Goal: Task Accomplishment & Management: Manage account settings

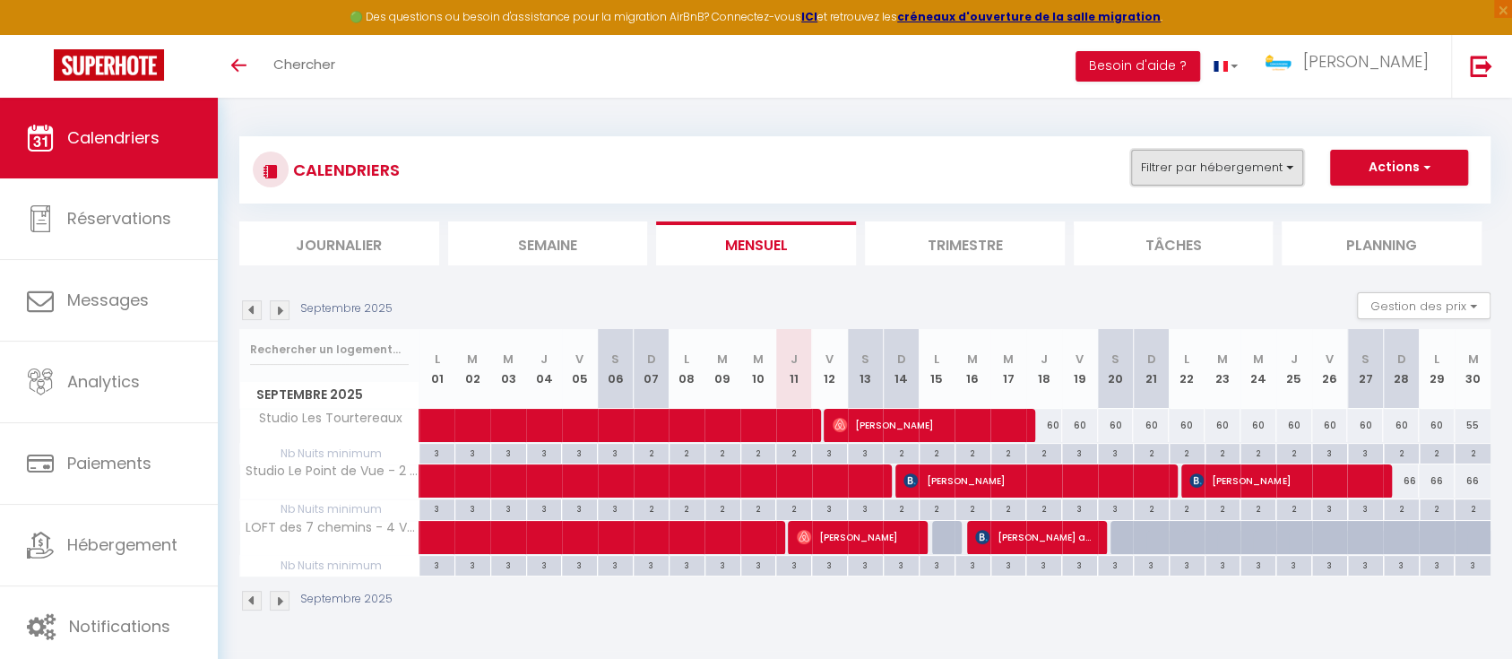
click at [1278, 172] on button "Filtrer par hébergement" at bounding box center [1217, 168] width 172 height 36
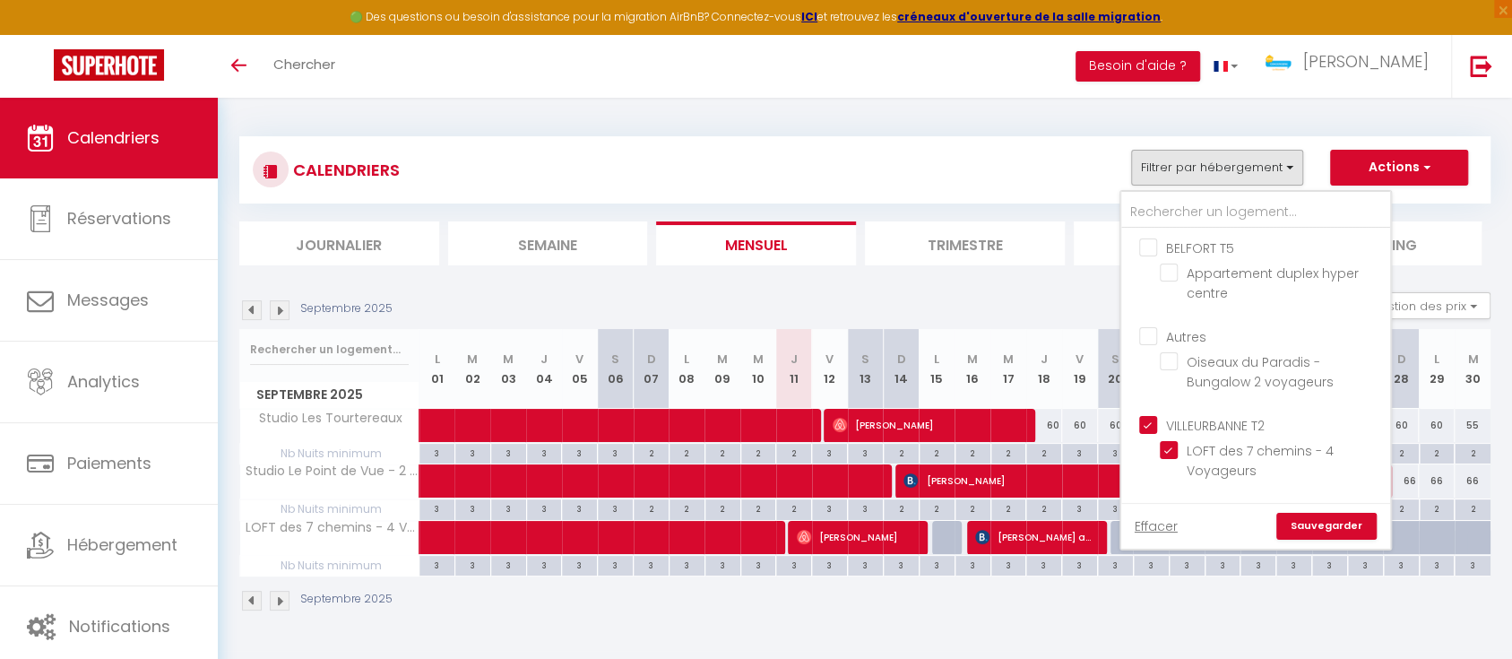
click at [1153, 423] on input "VILLEURBANNE T2" at bounding box center [1273, 424] width 269 height 18
checkbox input "false"
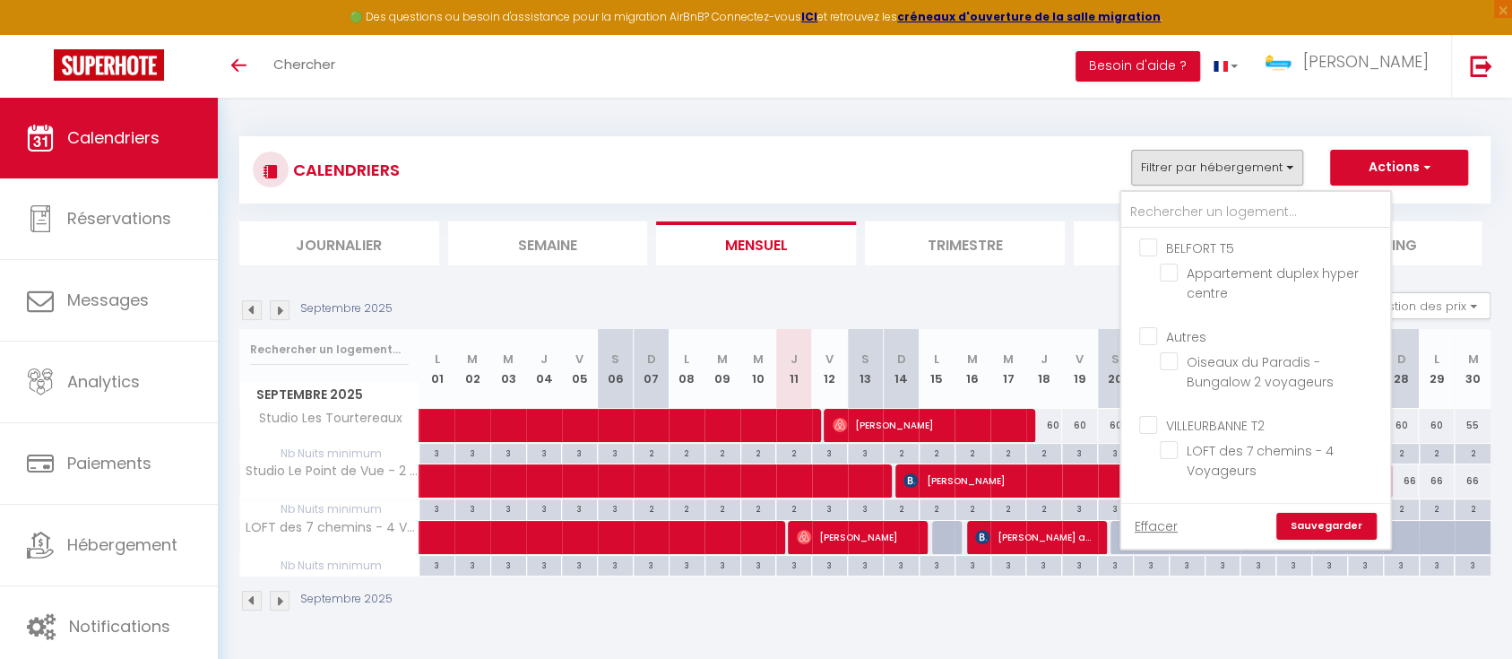
checkbox input "false"
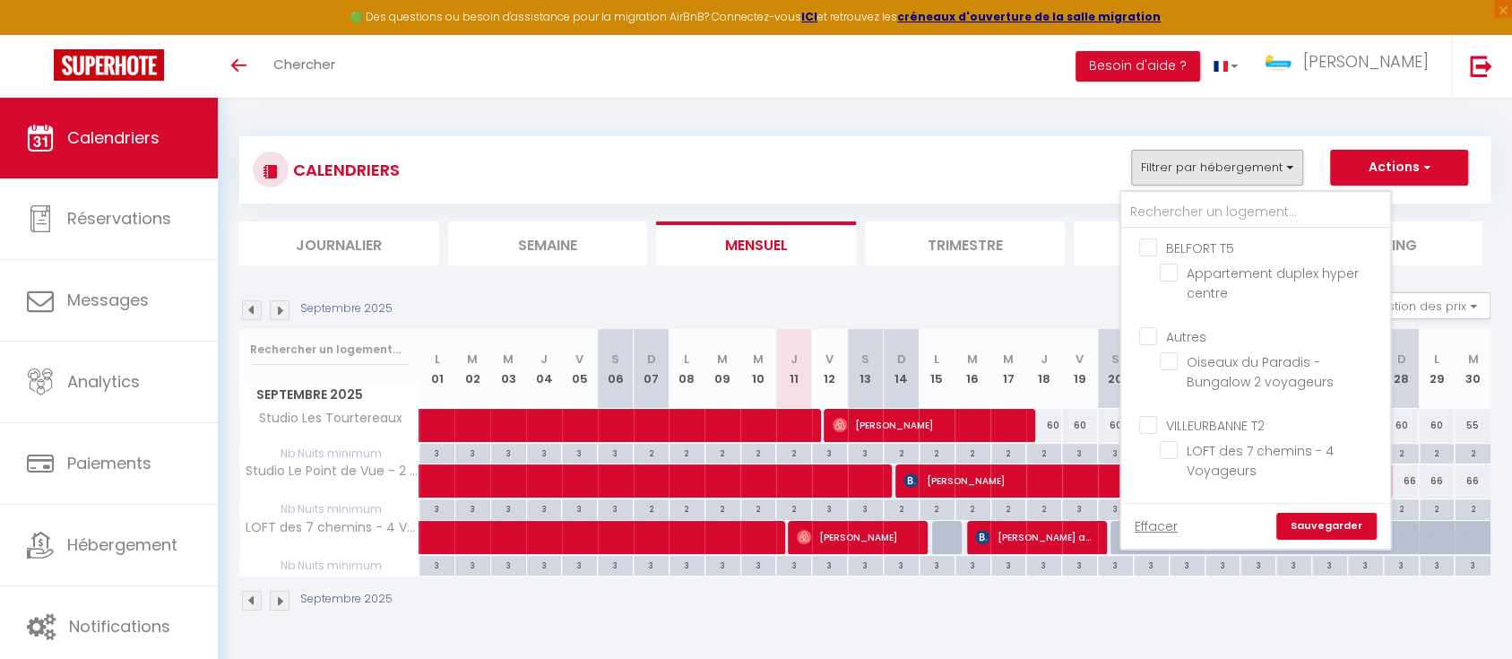
checkbox input "false"
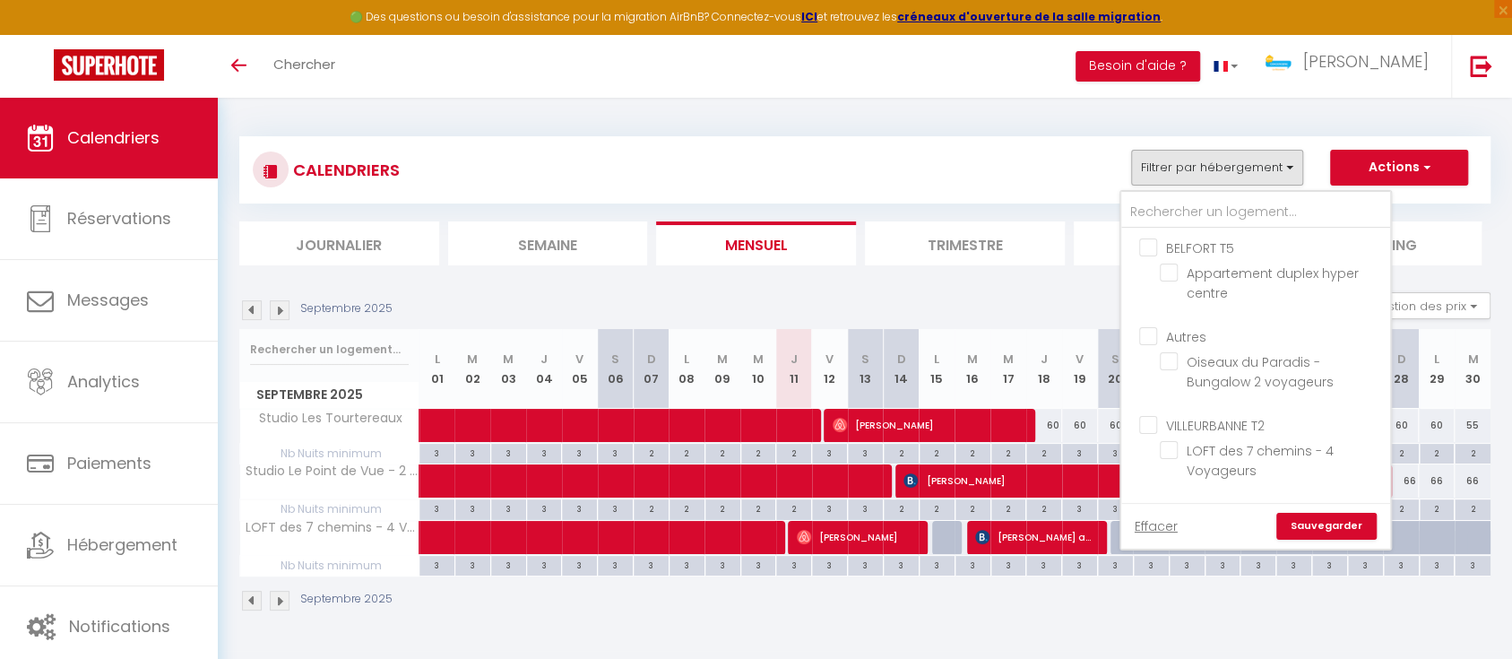
checkbox input "false"
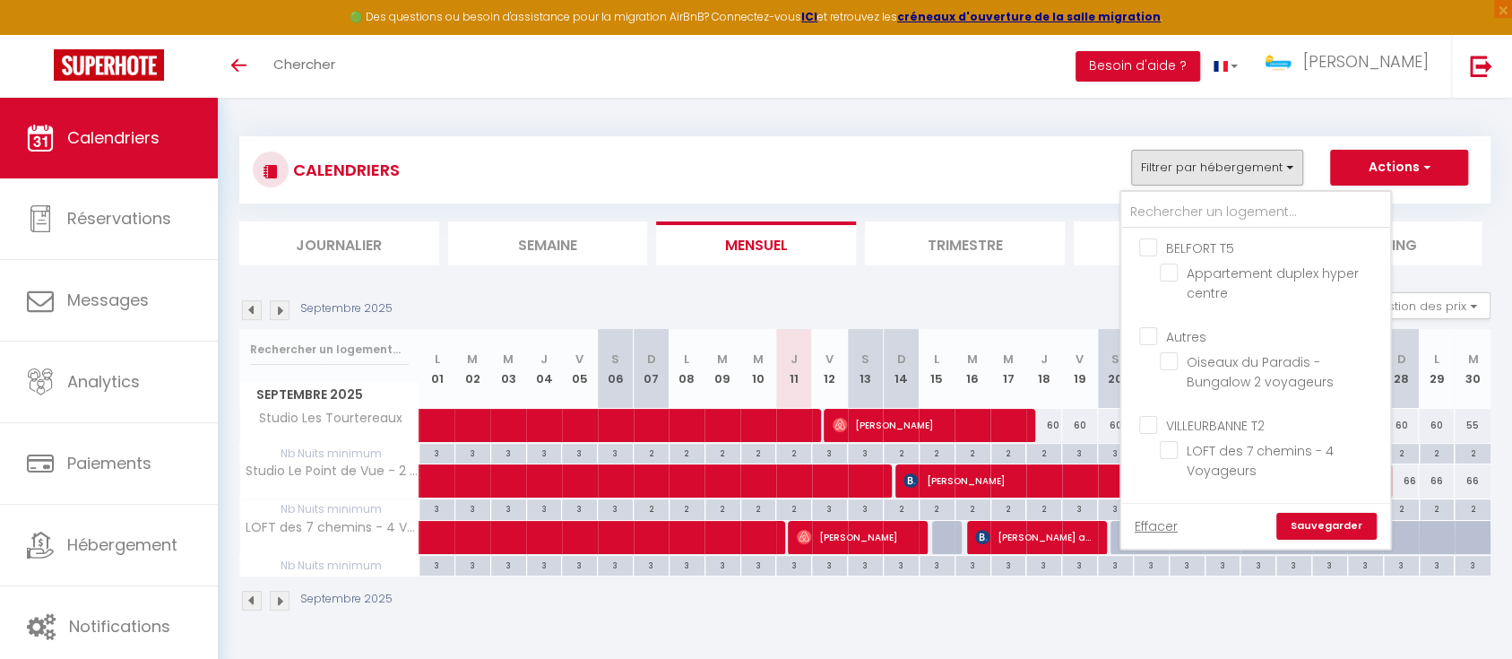
checkbox input "false"
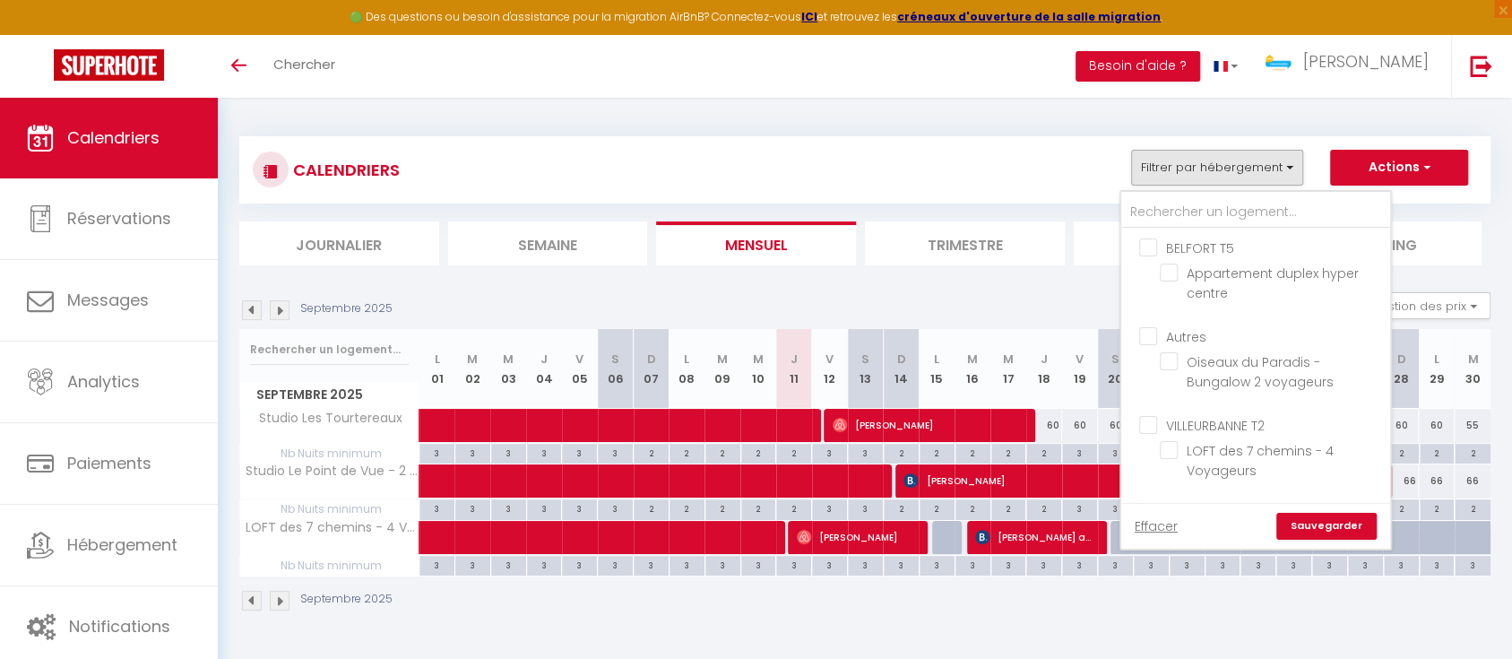
checkbox input "false"
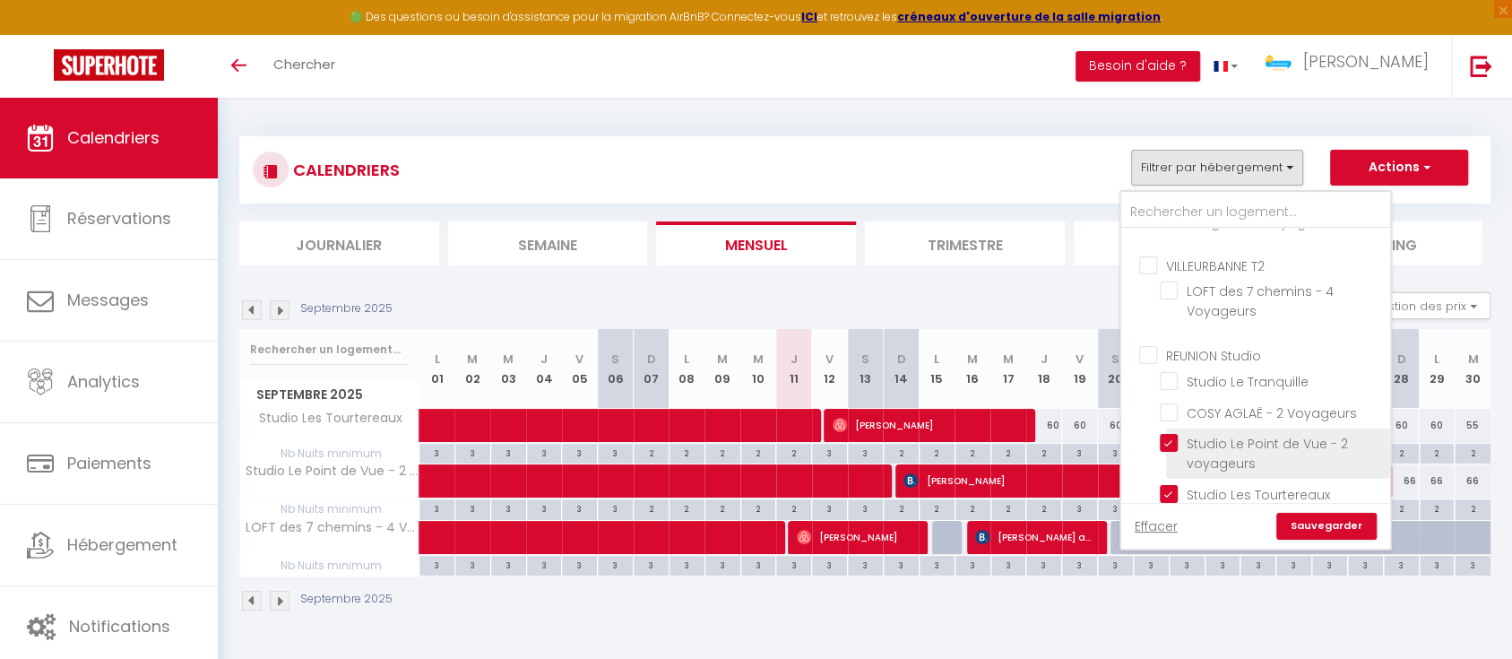
click at [1176, 443] on input "Studio Le Point de Vue - 2 voyageurs" at bounding box center [1272, 443] width 224 height 18
checkbox input "false"
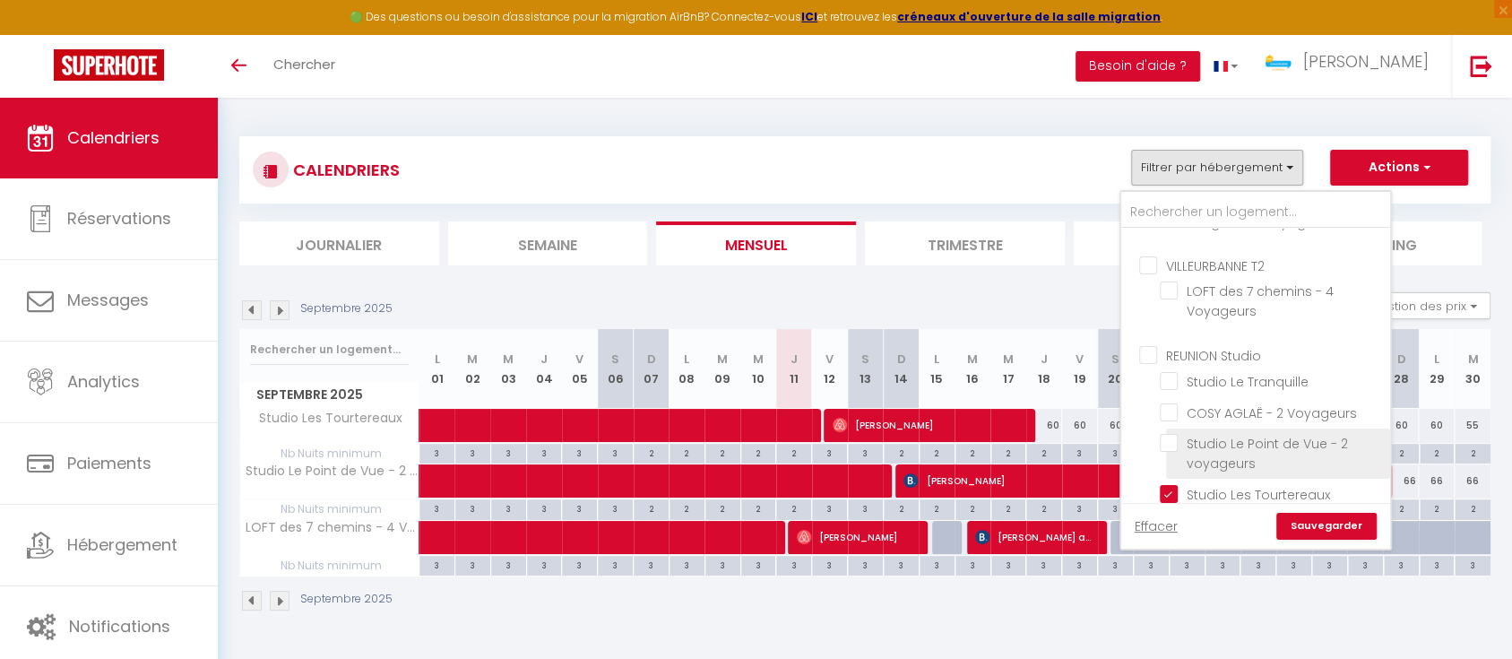
checkbox input "false"
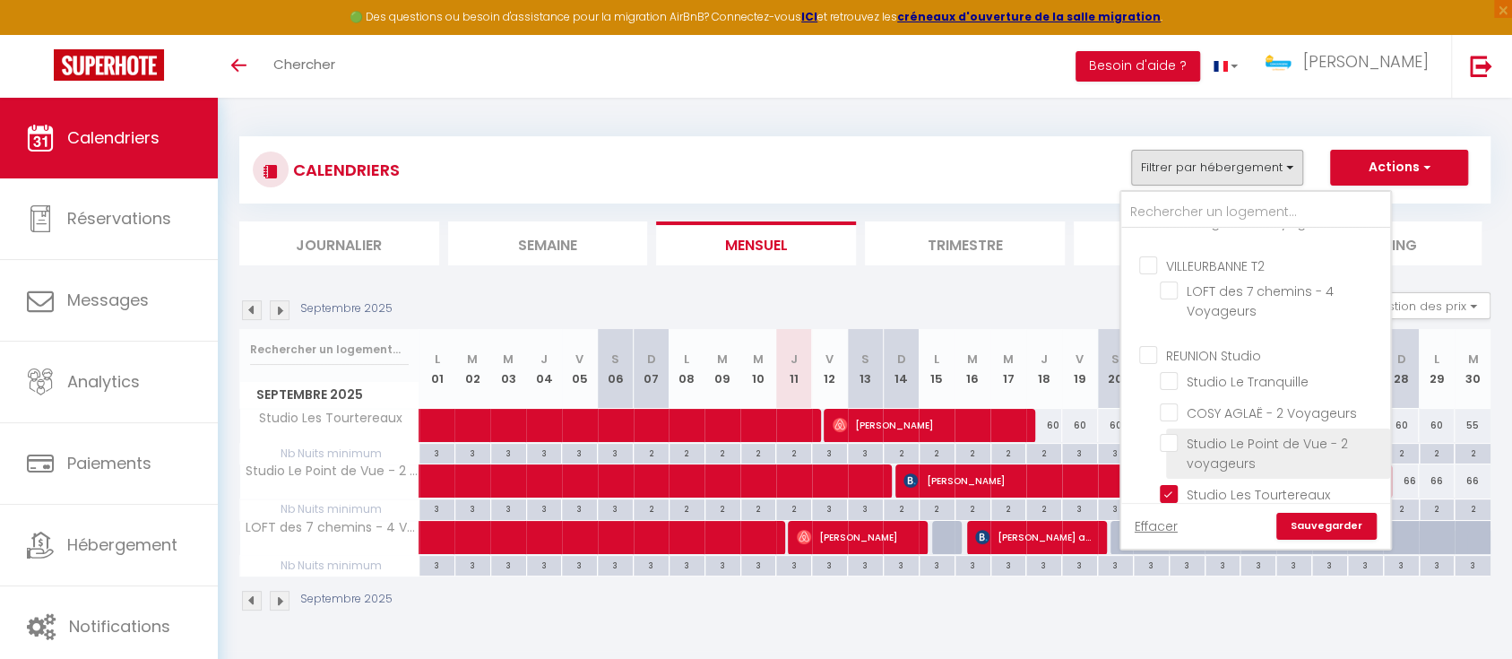
checkbox input "false"
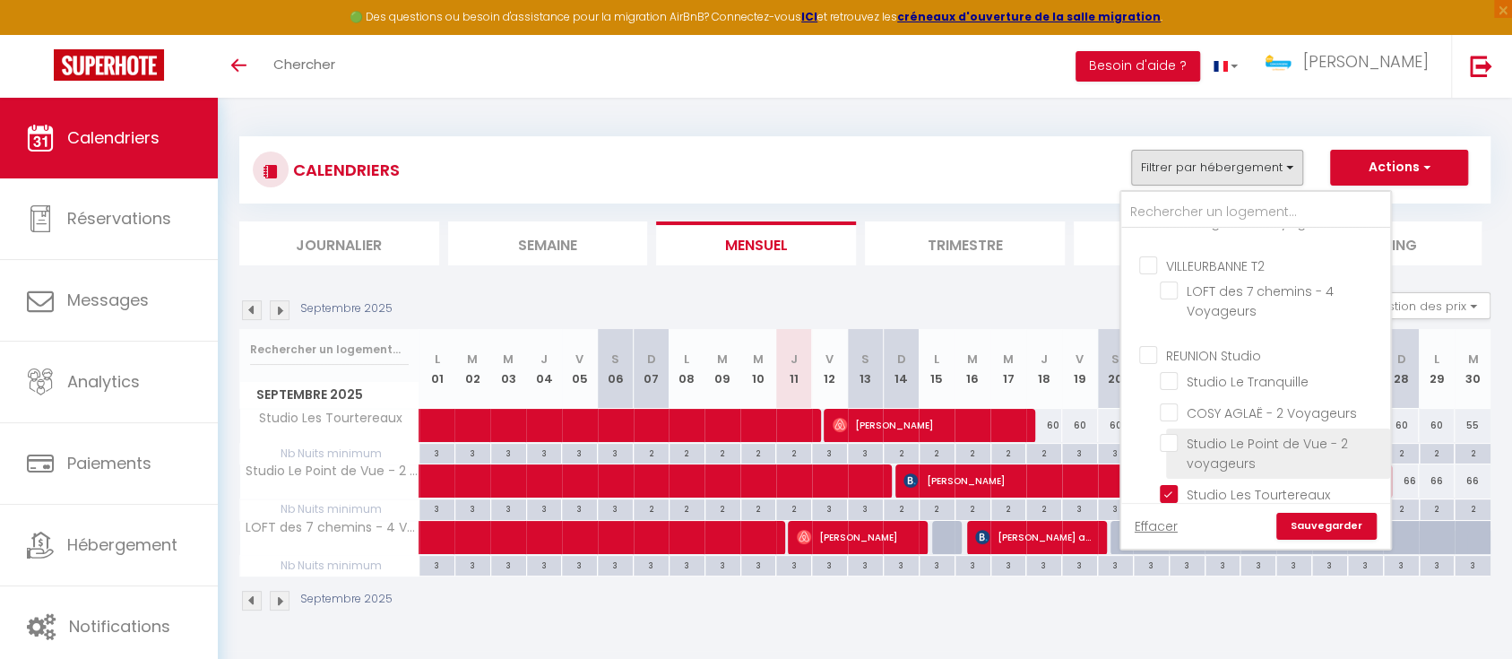
checkbox input "false"
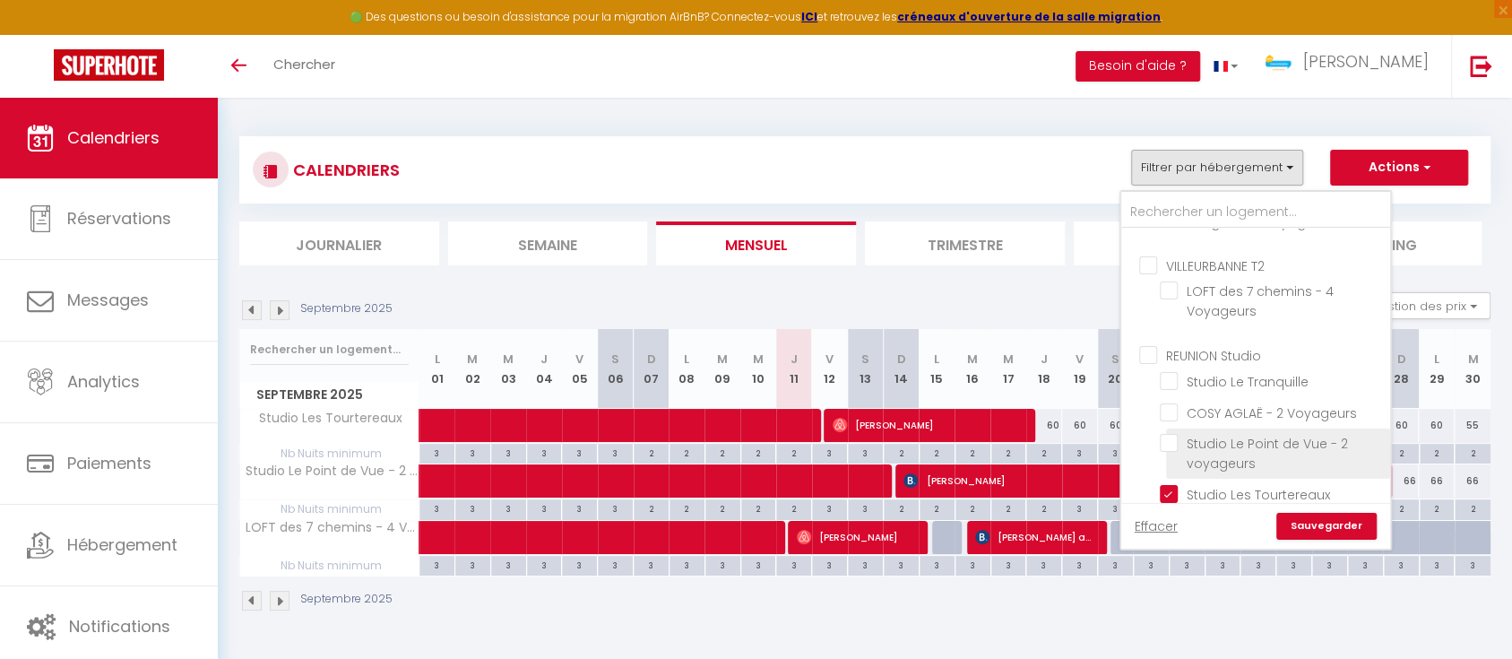
checkbox input "false"
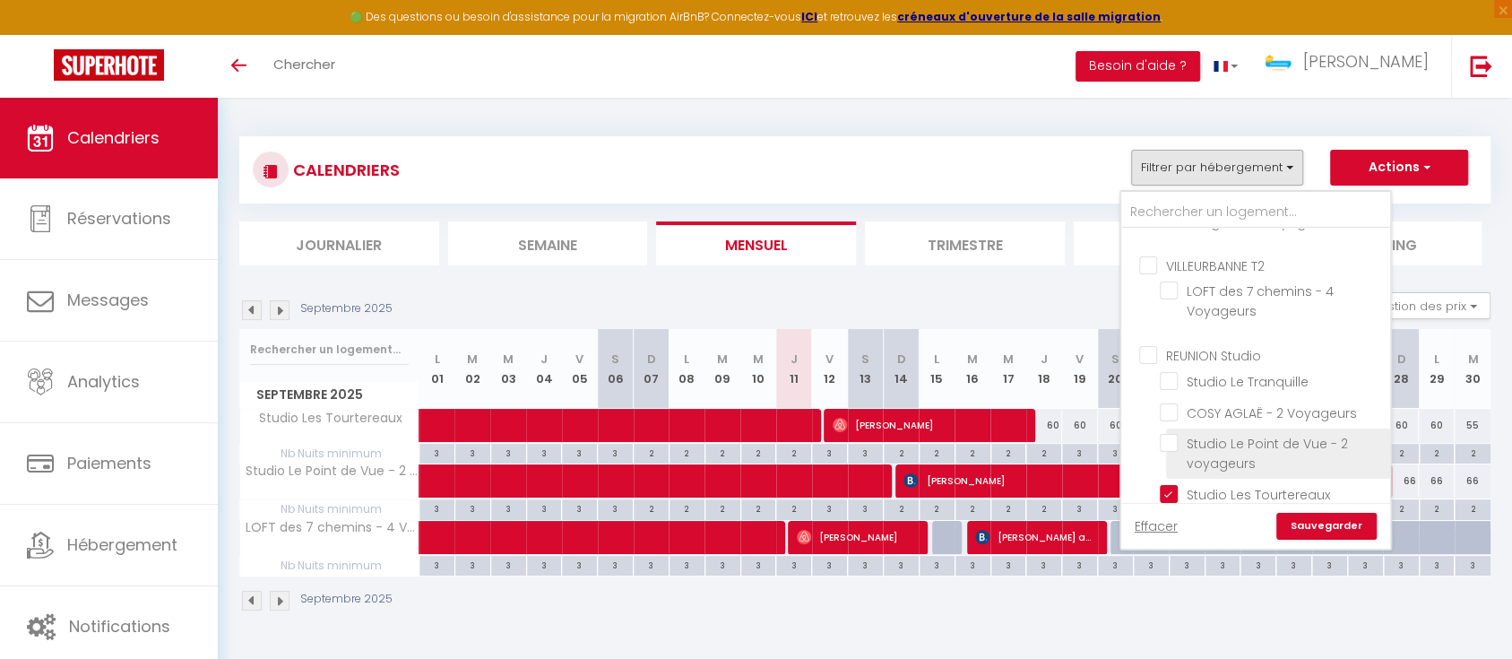
checkbox input "false"
click at [1169, 488] on input "Studio Les Tourtereaux" at bounding box center [1272, 493] width 224 height 18
checkbox input "false"
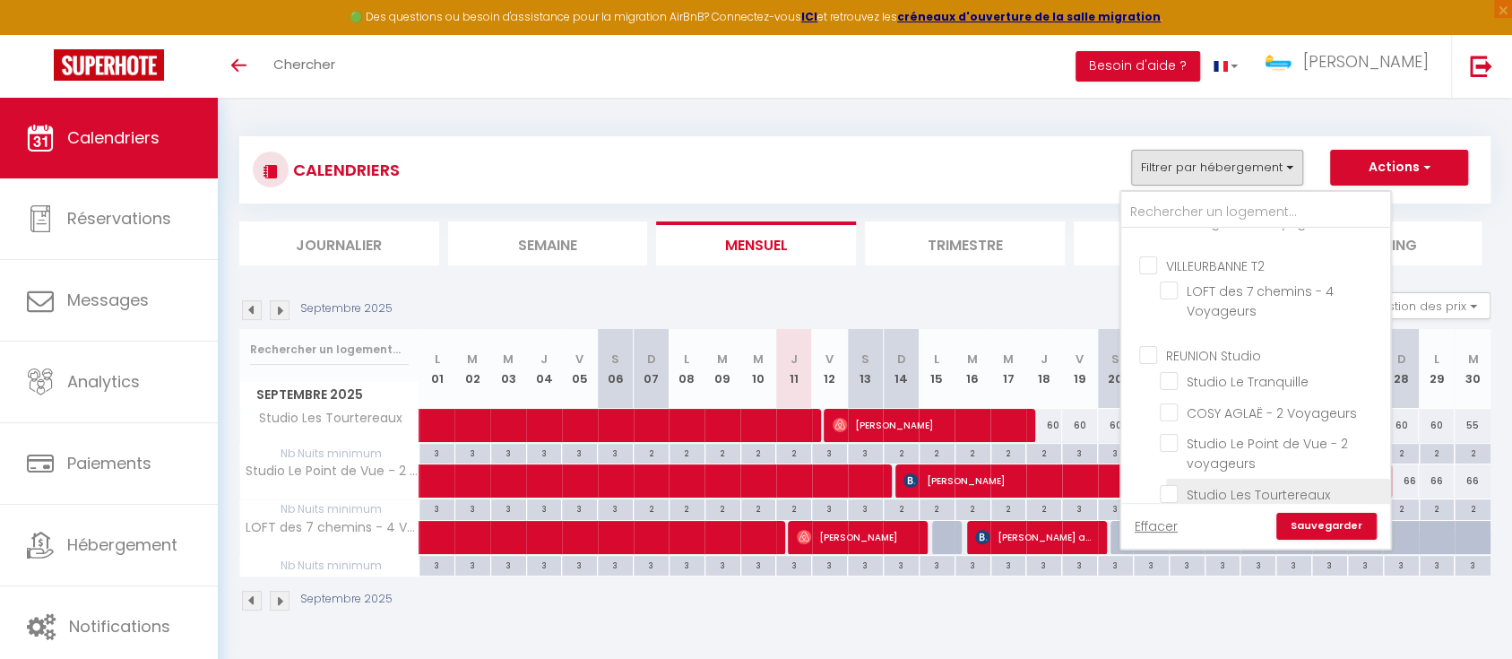
checkbox input "false"
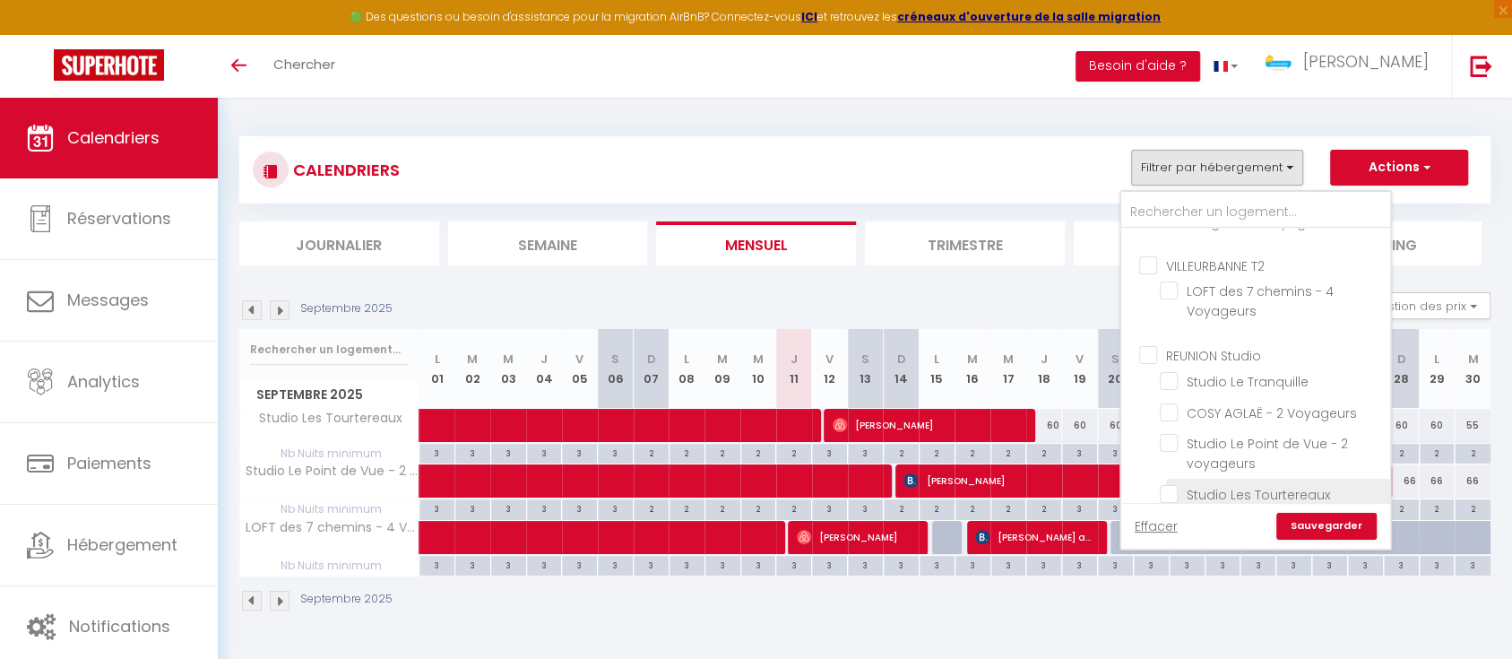
checkbox input "false"
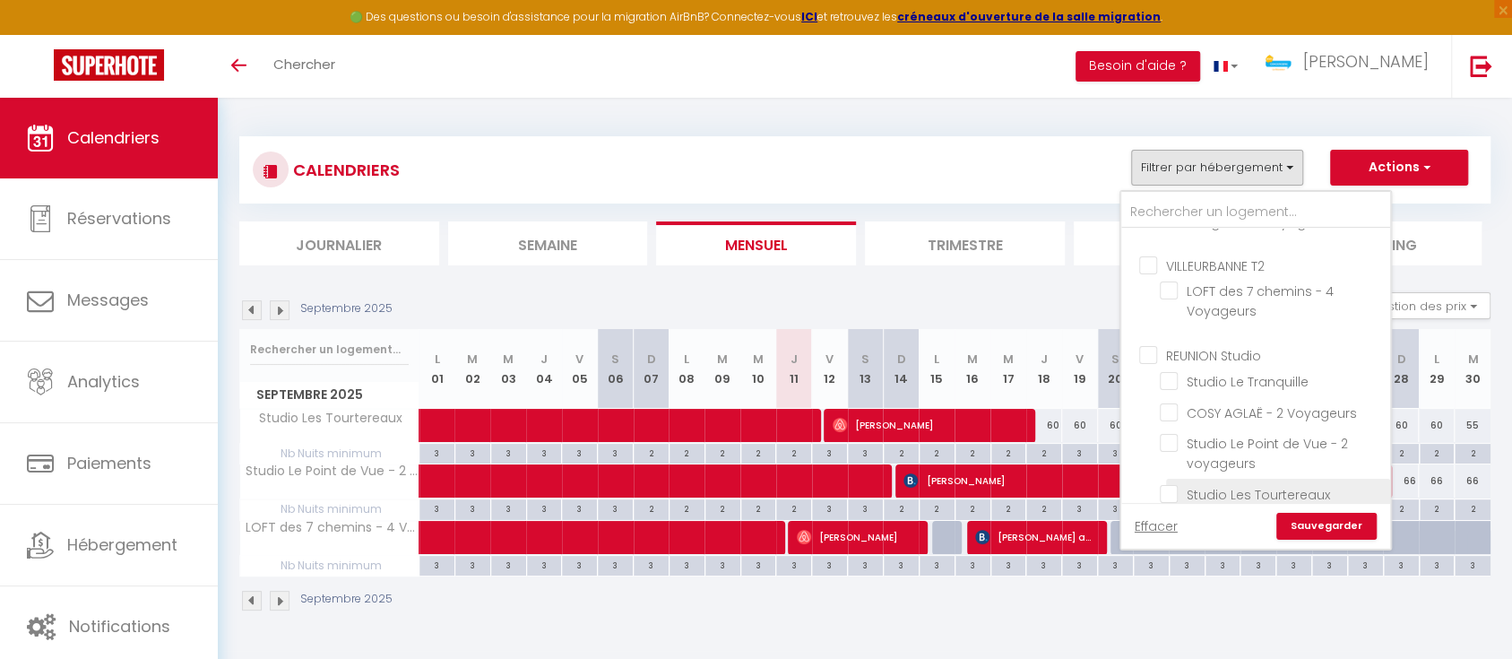
checkbox input "false"
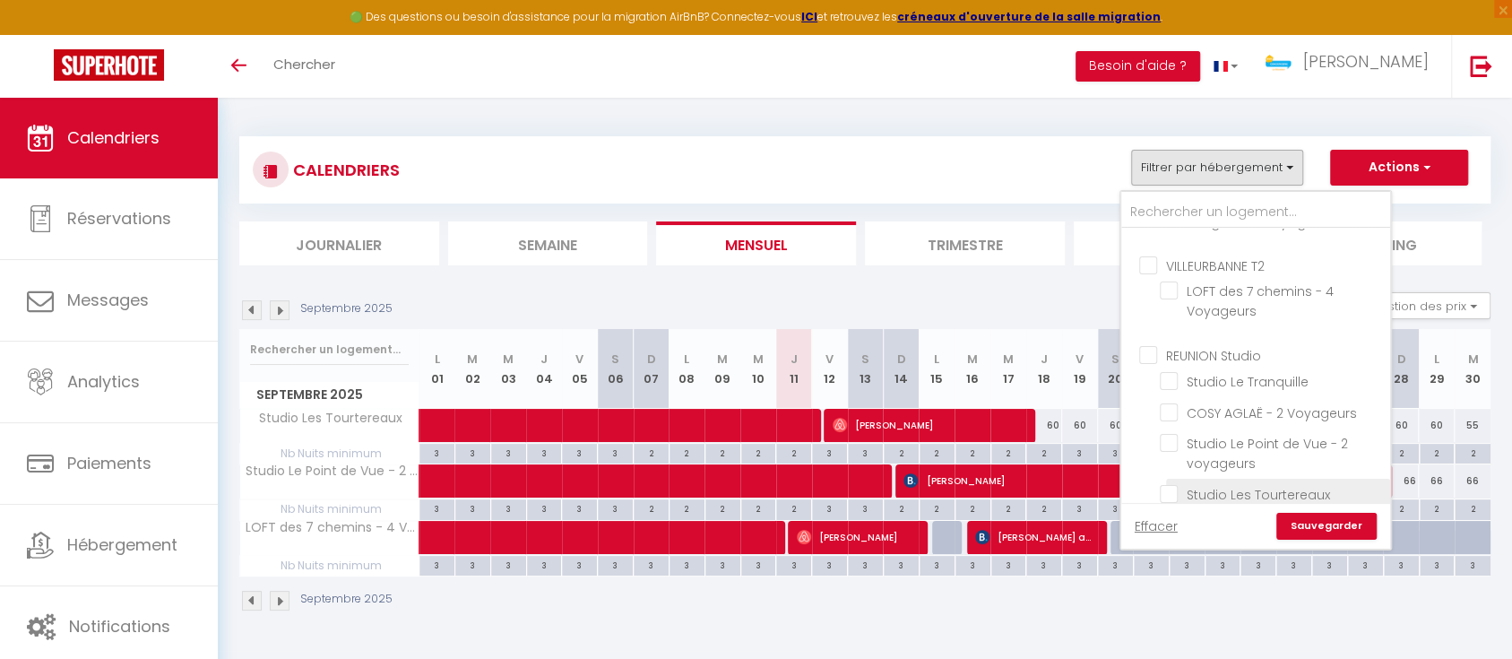
checkbox input "false"
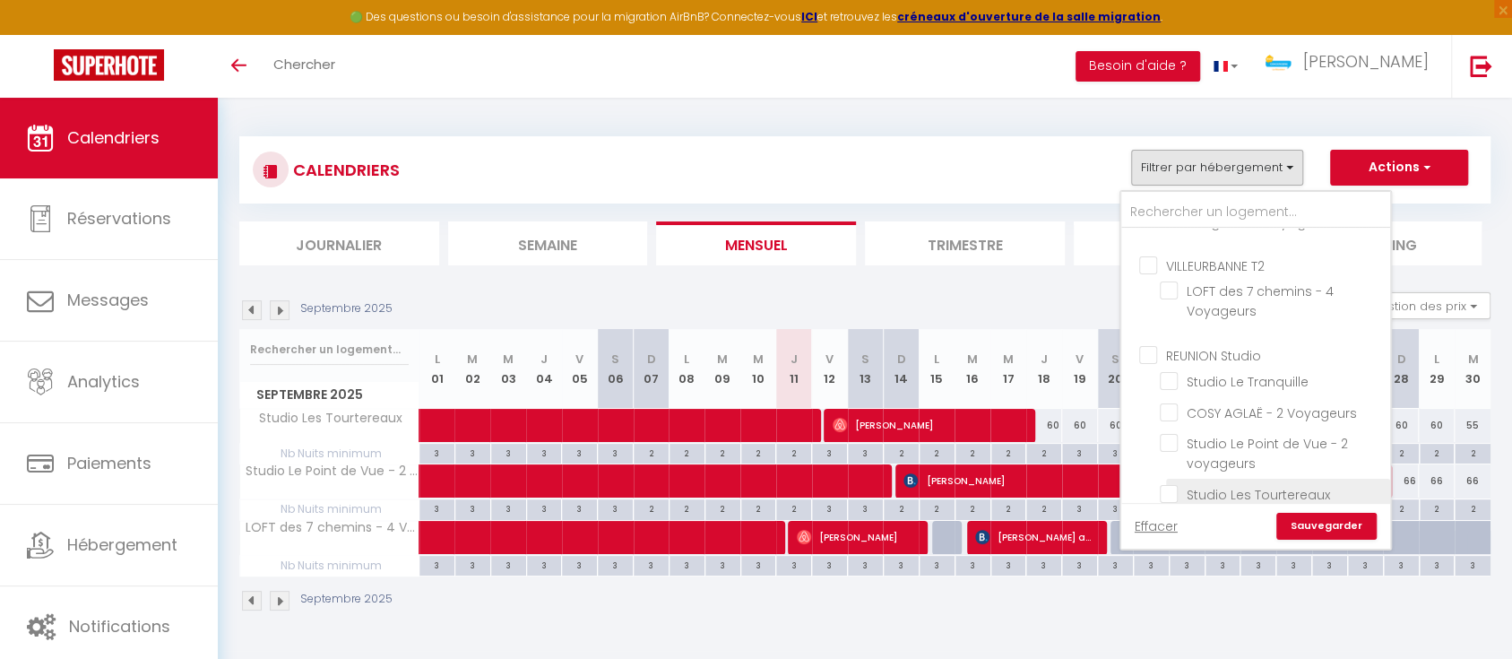
checkbox input "false"
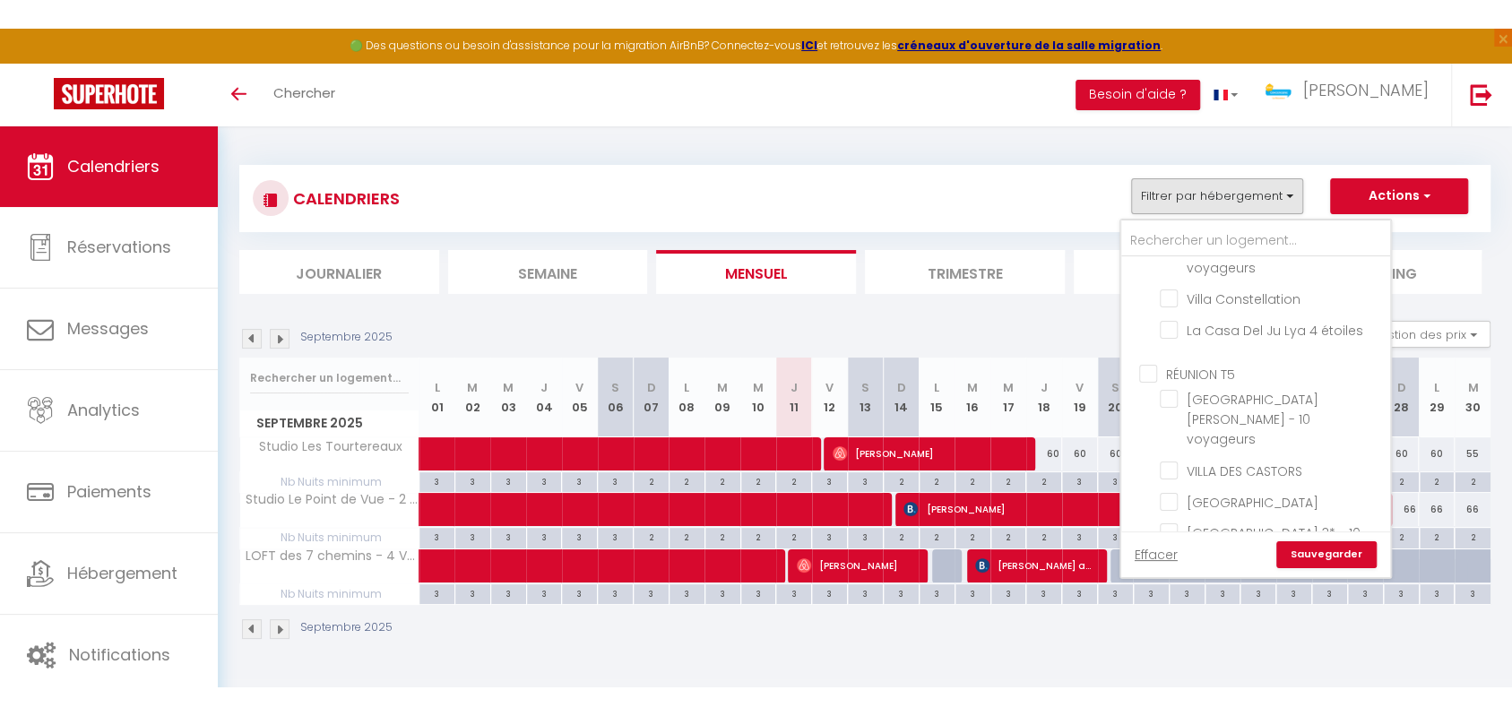
scroll to position [1213, 0]
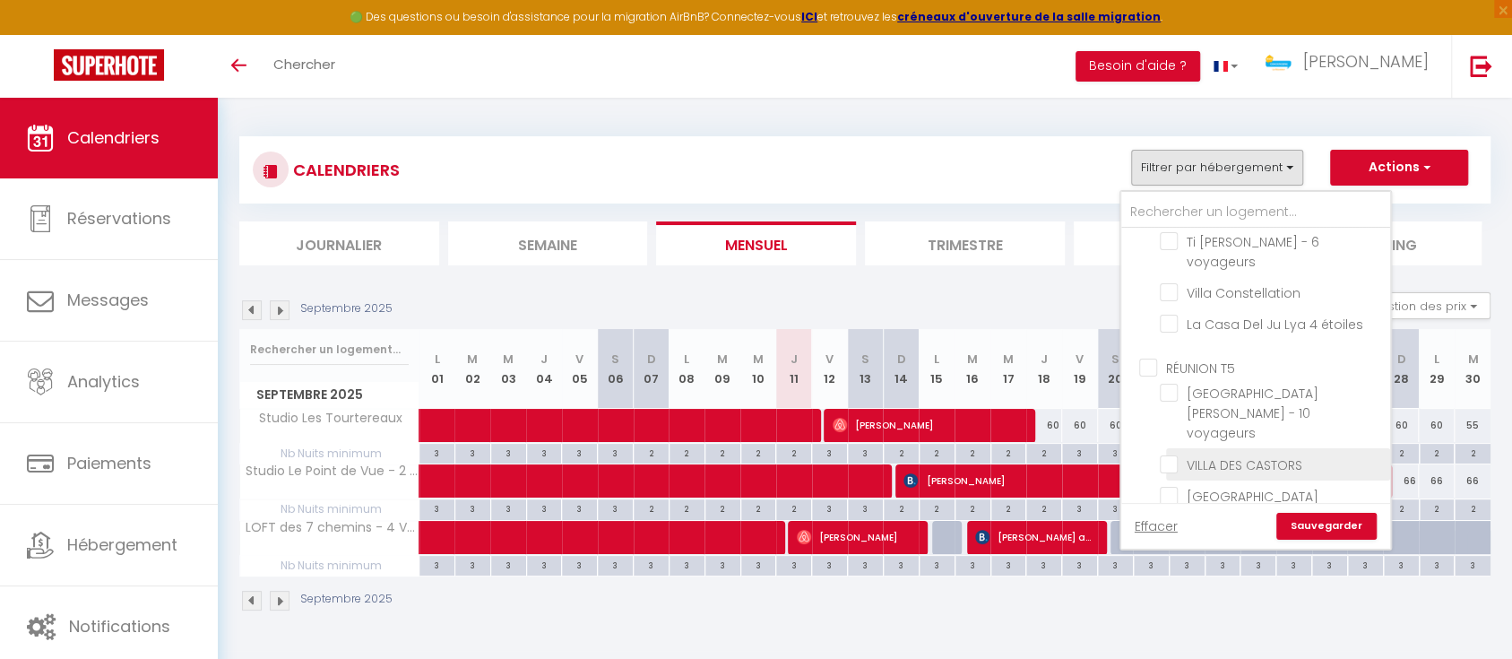
click at [1175, 453] on input "VILLA DES CASTORS" at bounding box center [1272, 462] width 224 height 18
checkbox input "true"
checkbox input "false"
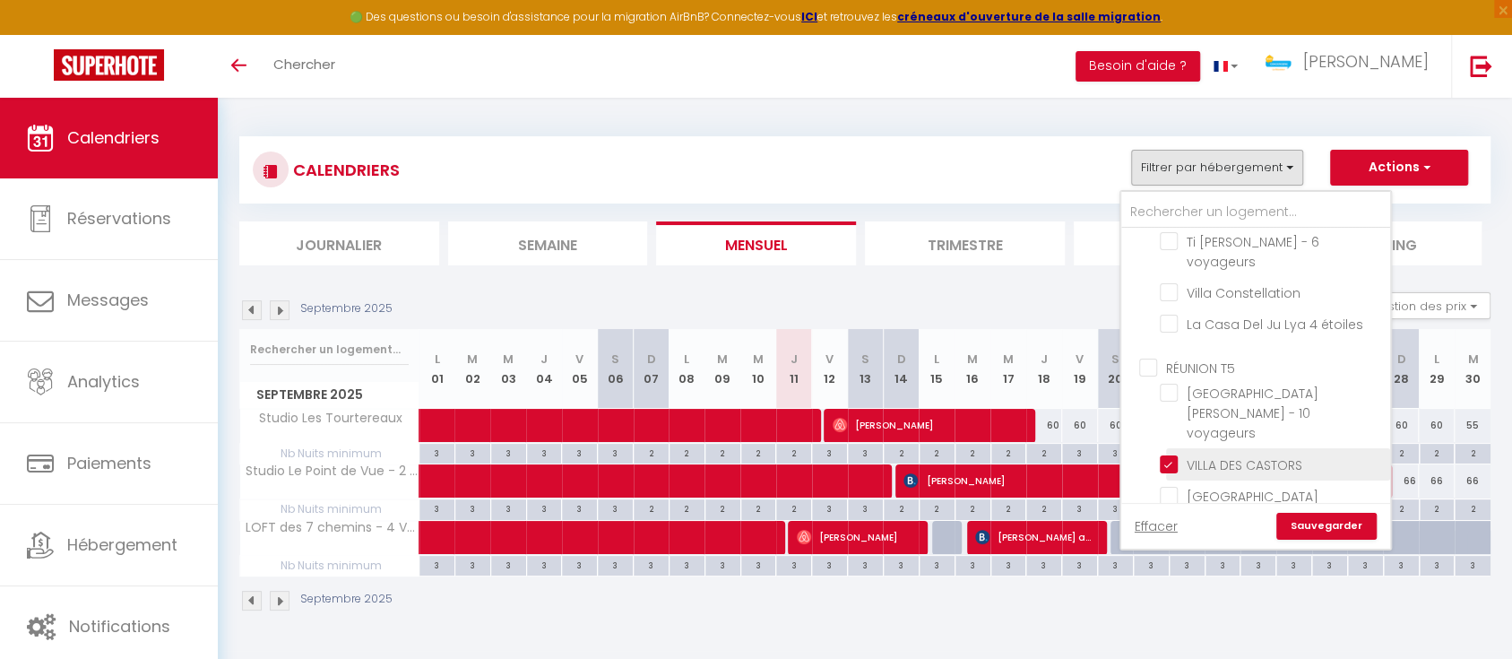
checkbox input "false"
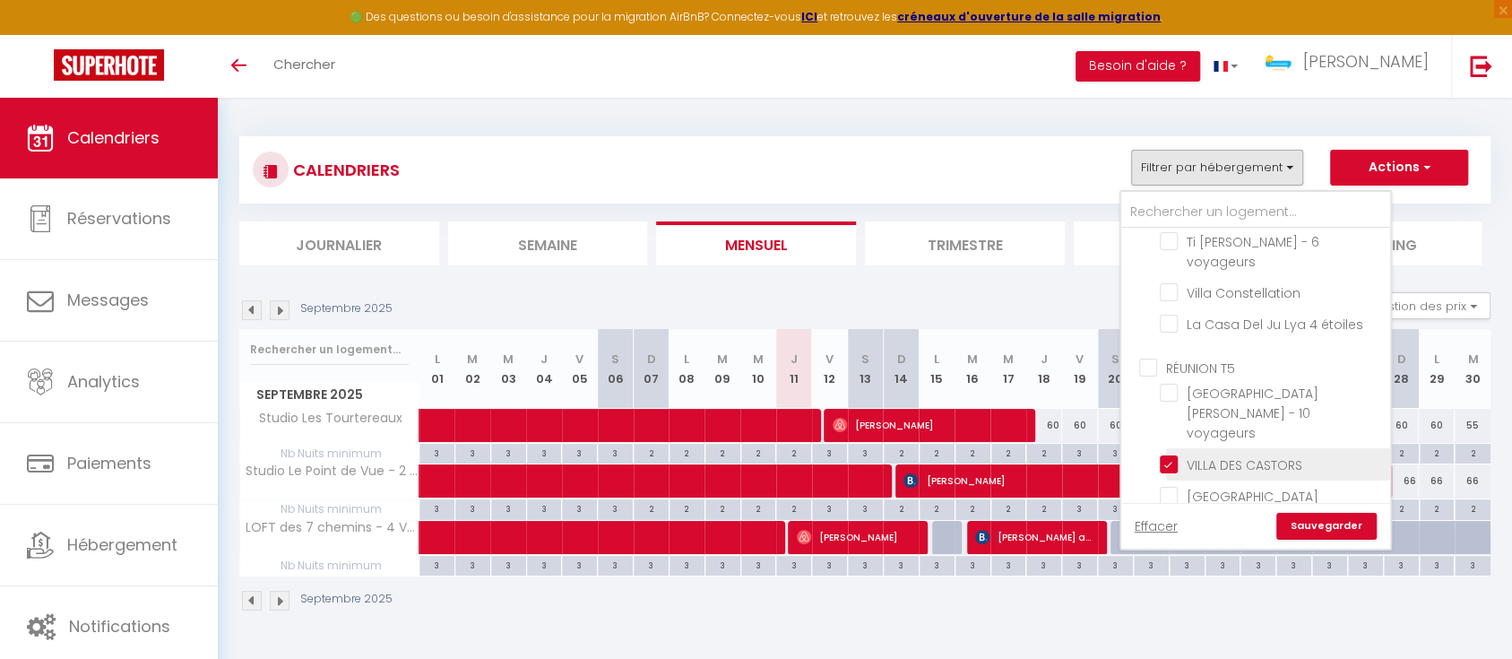
checkbox input "false"
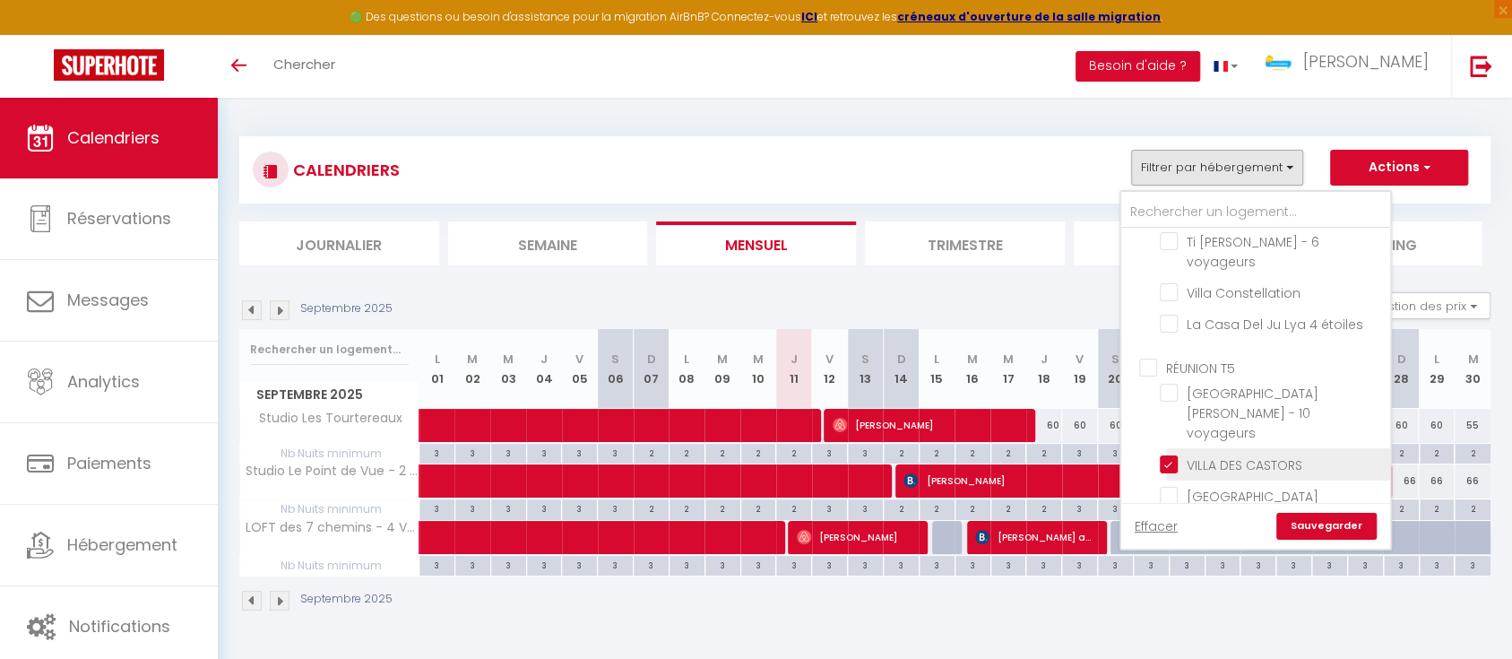
checkbox input "false"
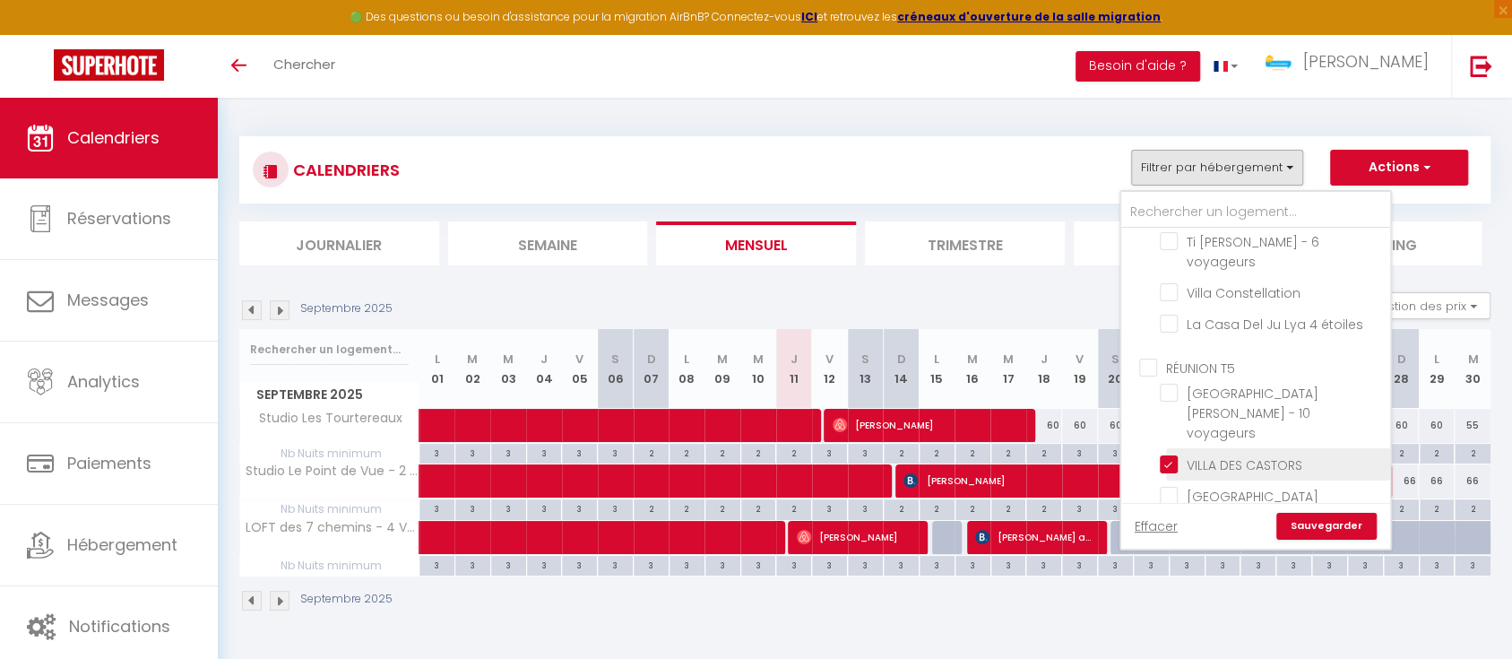
checkbox input "false"
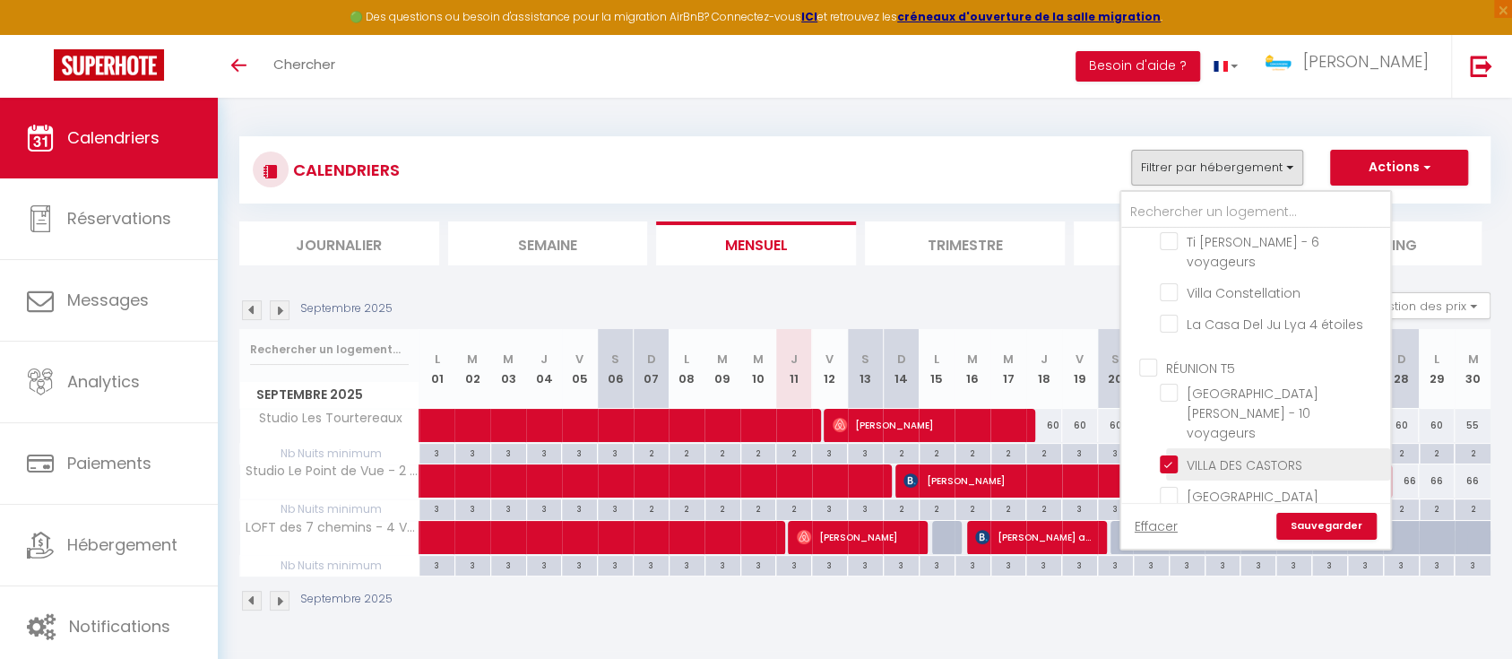
checkbox input "false"
click at [1320, 517] on link "Sauvegarder" at bounding box center [1326, 526] width 100 height 27
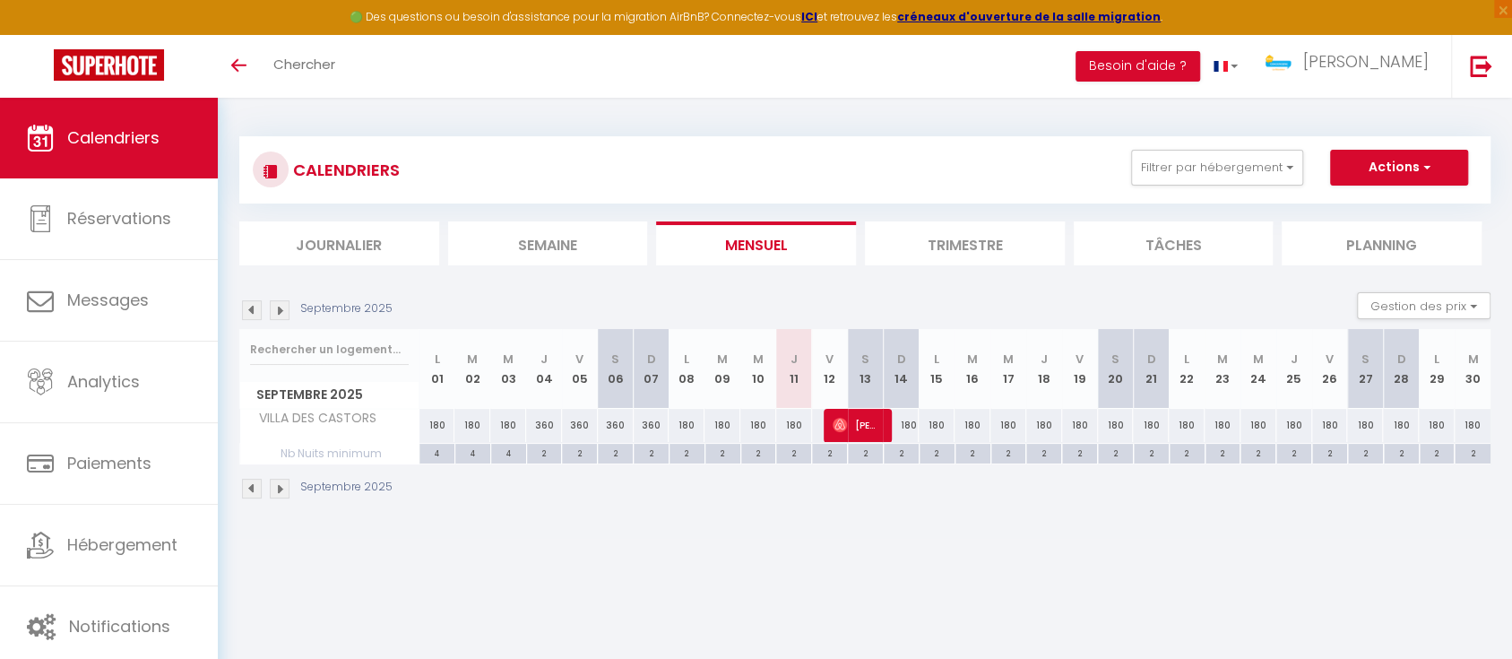
click at [887, 529] on div "CALENDRIERS Filtrer par hébergement BELFORT T5 Appartement duplex hyper centre …" at bounding box center [865, 318] width 1294 height 441
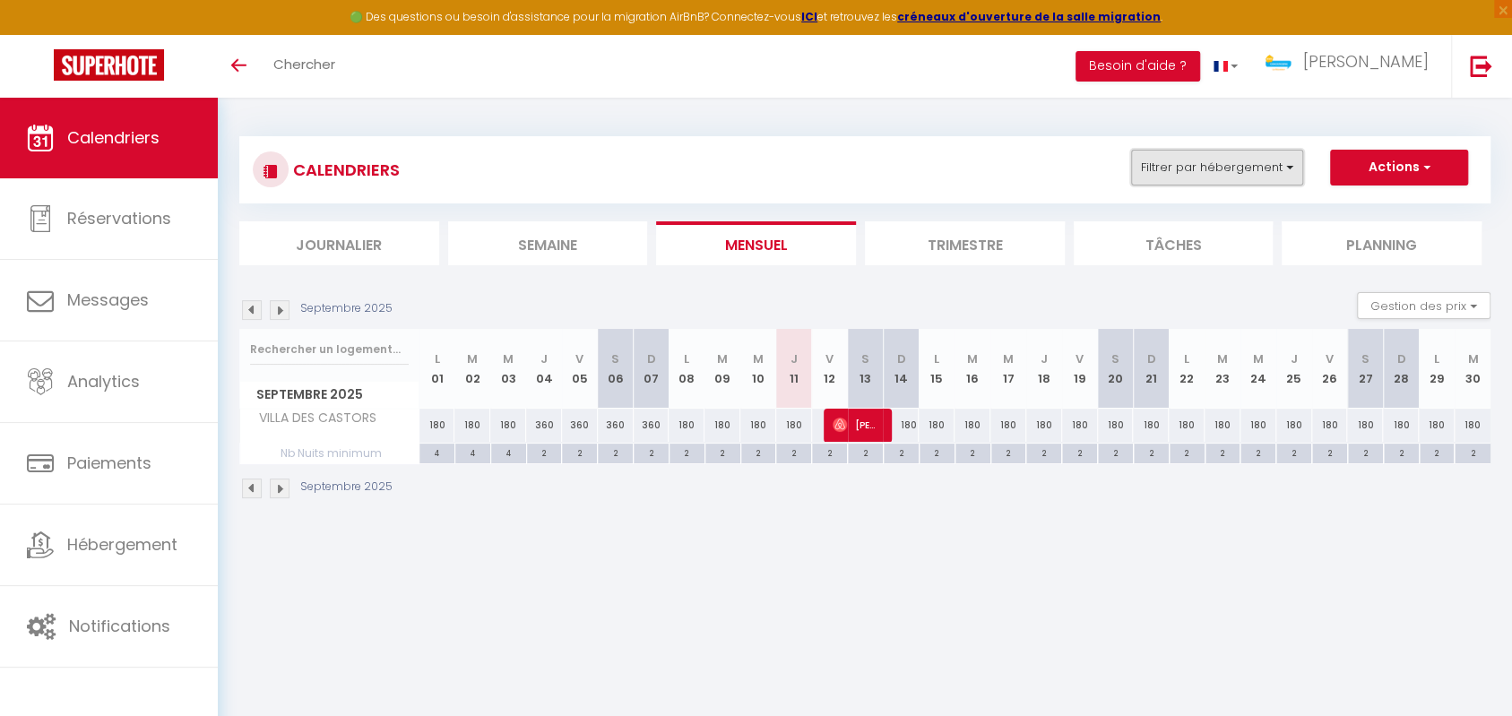
click at [1246, 169] on button "Filtrer par hébergement" at bounding box center [1217, 168] width 172 height 36
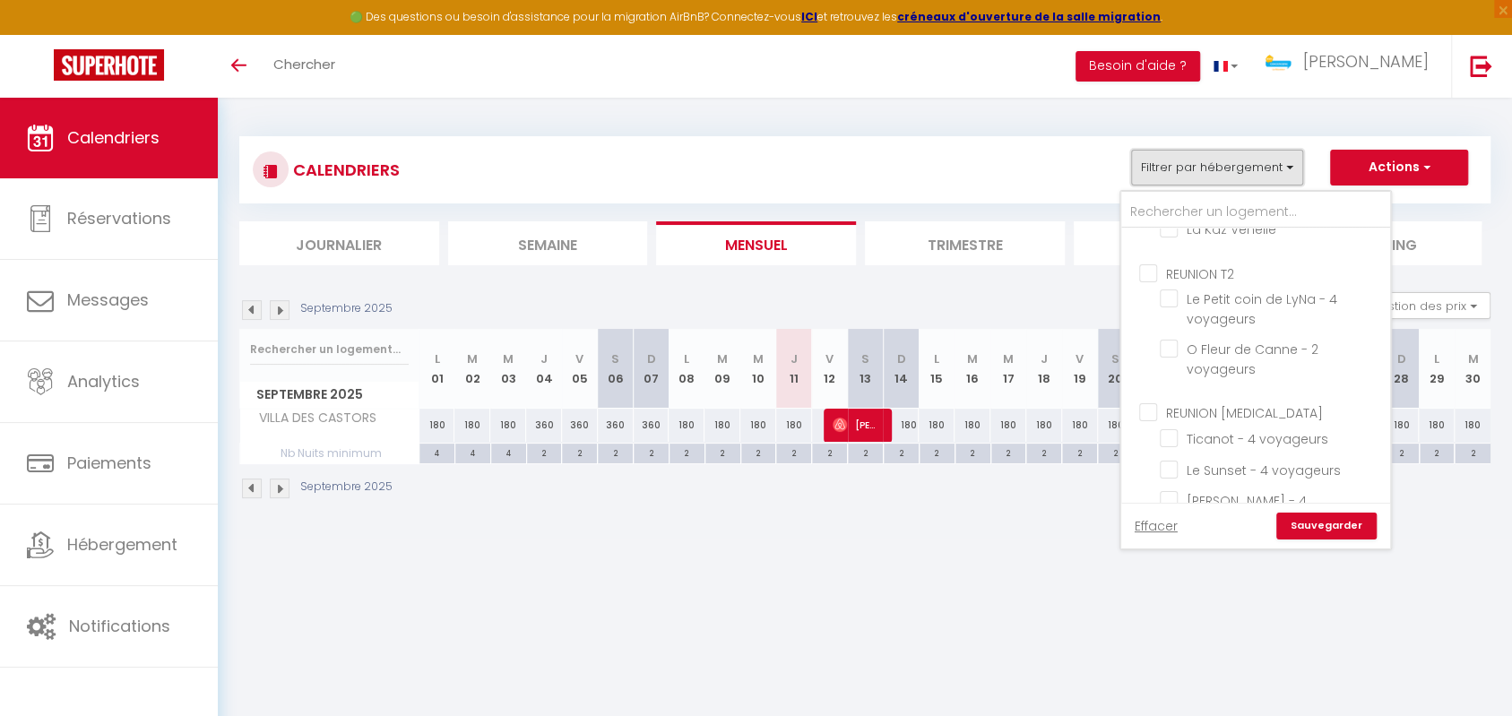
scroll to position [565, 0]
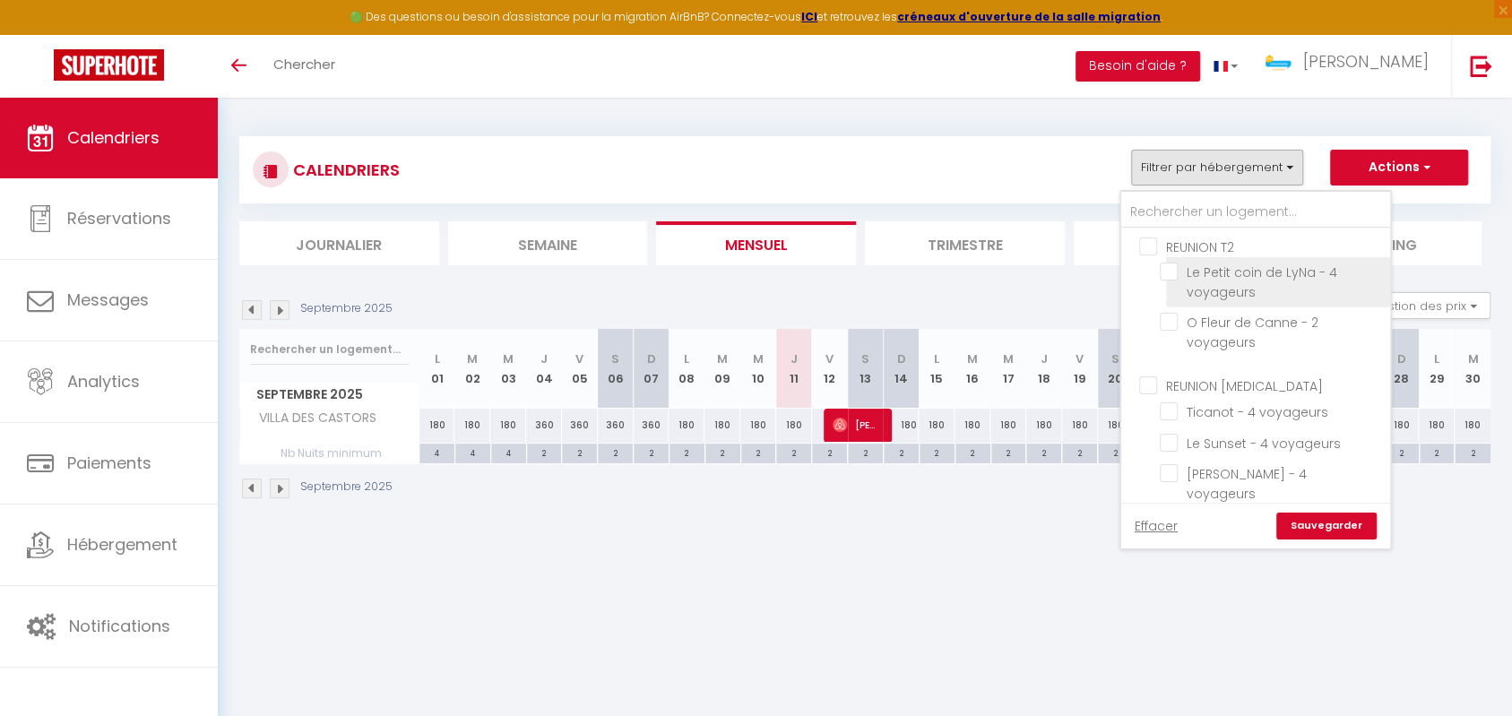
click at [1174, 269] on input "Le Petit coin de LyNa - 4 voyageurs" at bounding box center [1272, 272] width 224 height 18
checkbox input "true"
checkbox input "false"
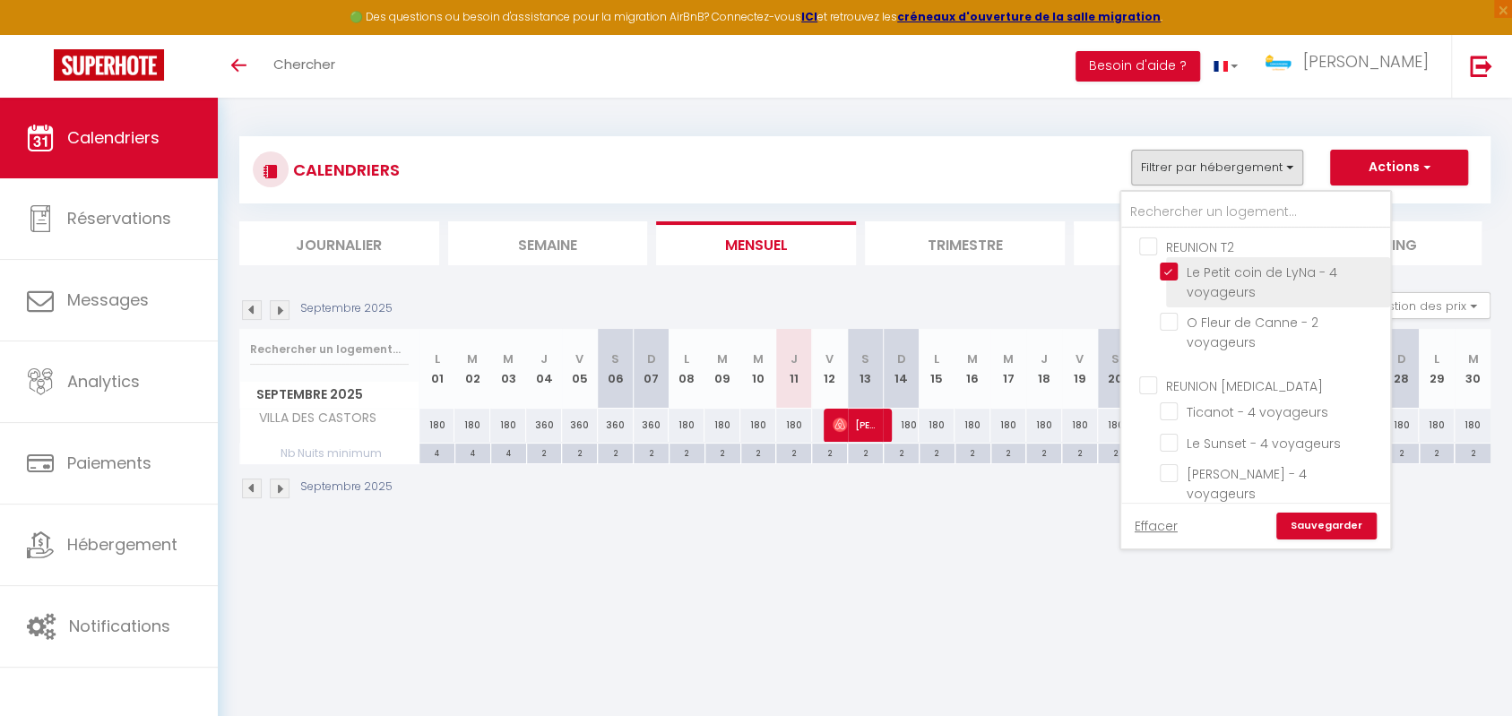
checkbox input "false"
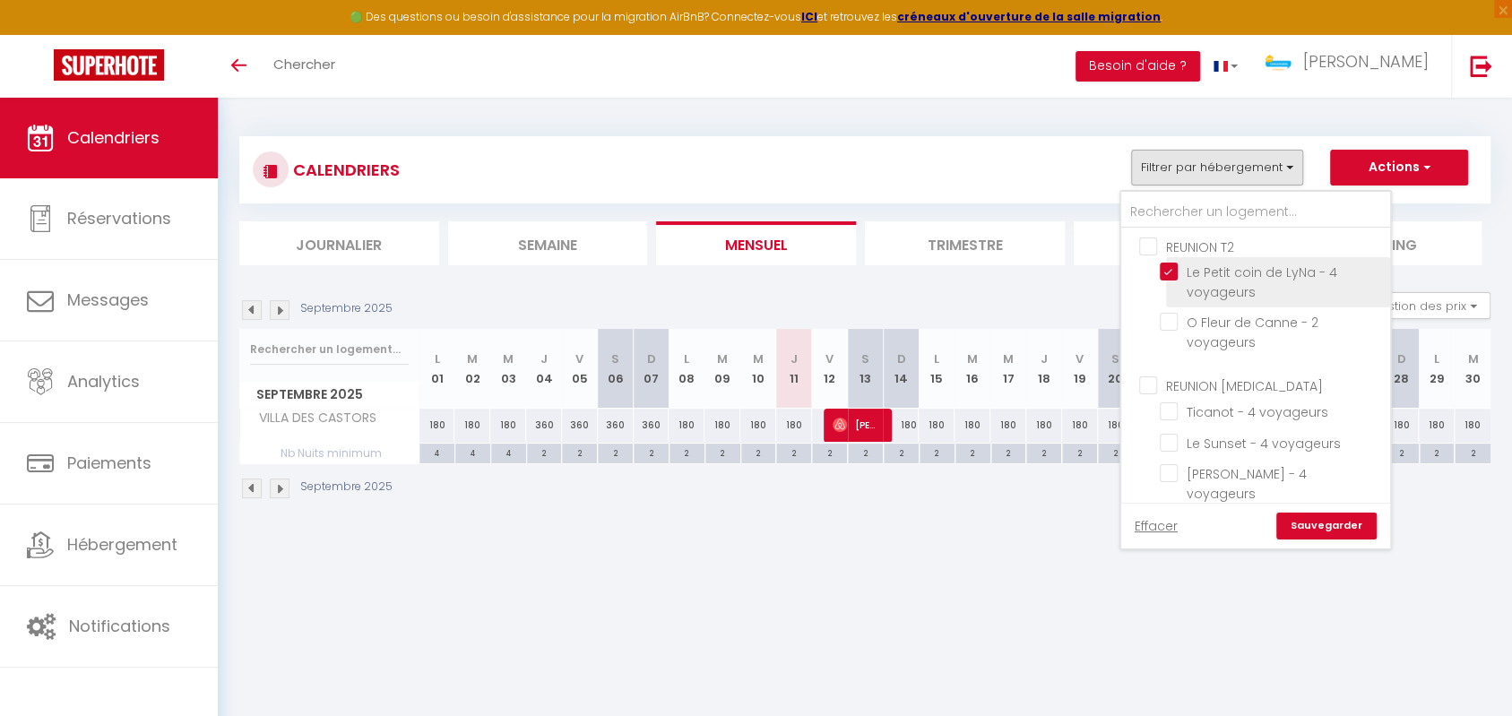
checkbox input "false"
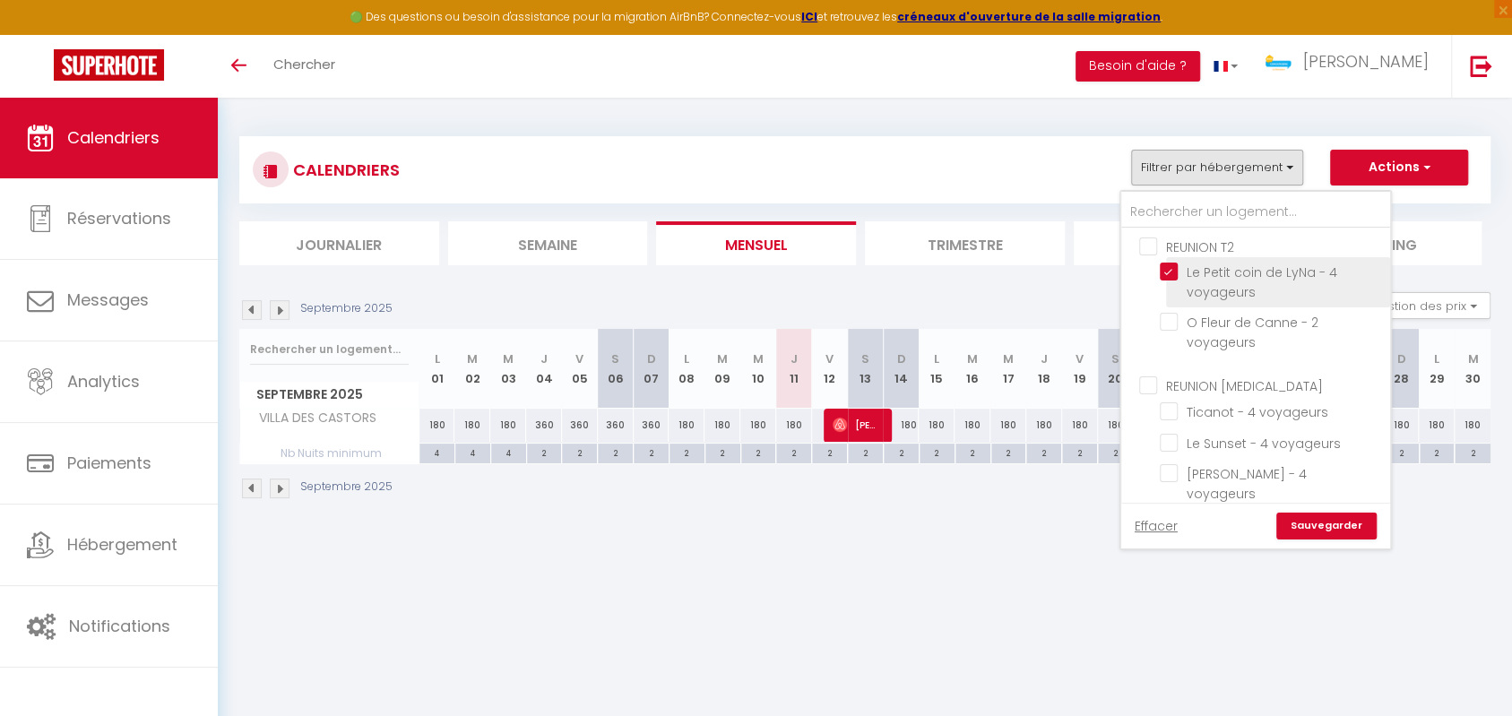
checkbox input "false"
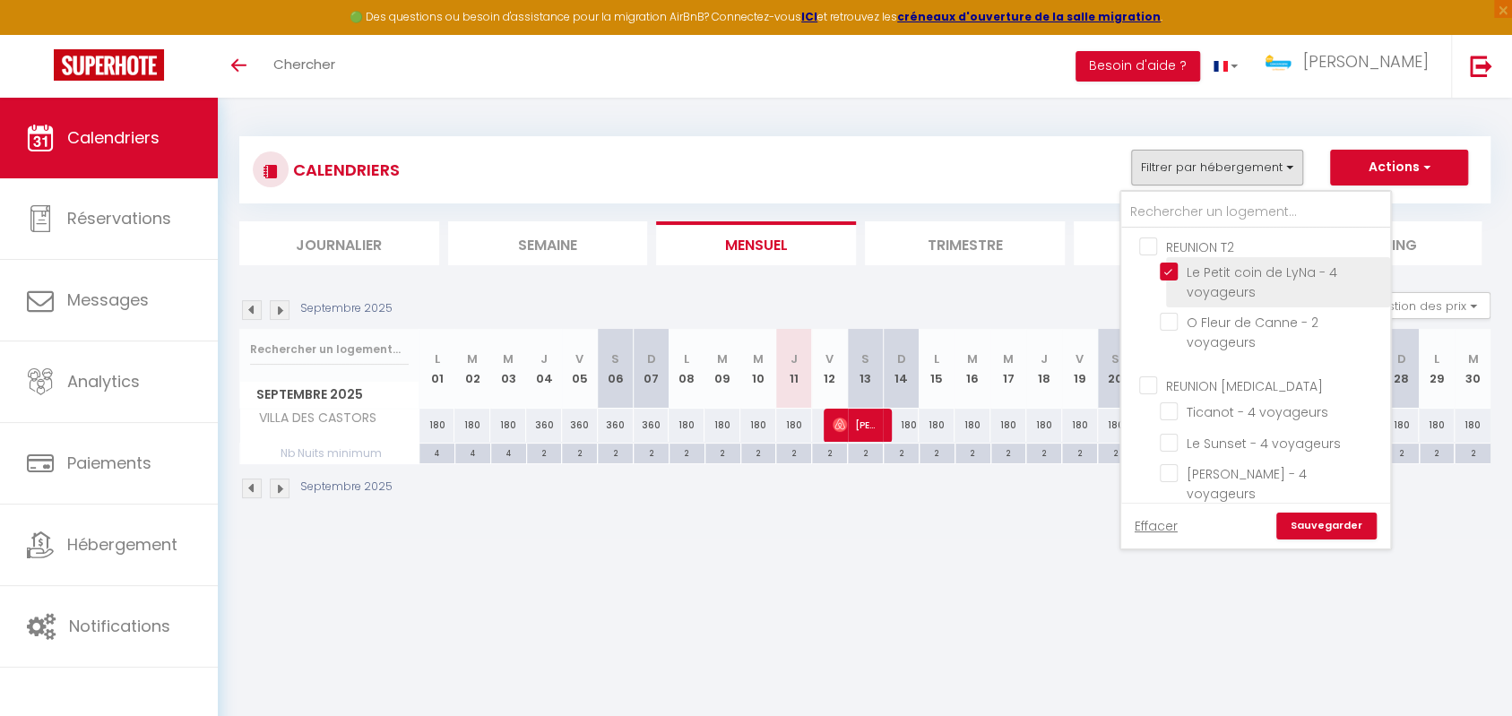
checkbox input "false"
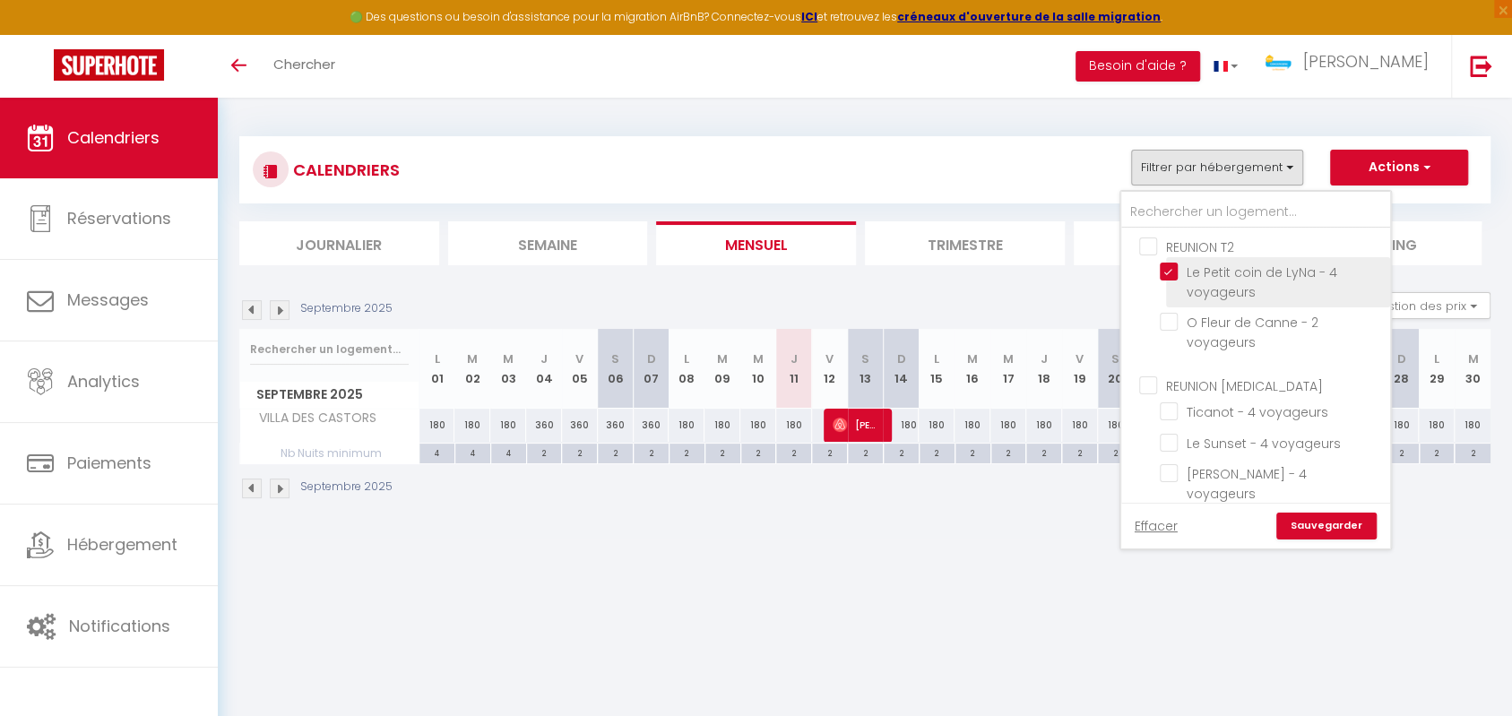
checkbox input "false"
click at [1330, 520] on link "Sauvegarder" at bounding box center [1326, 526] width 100 height 27
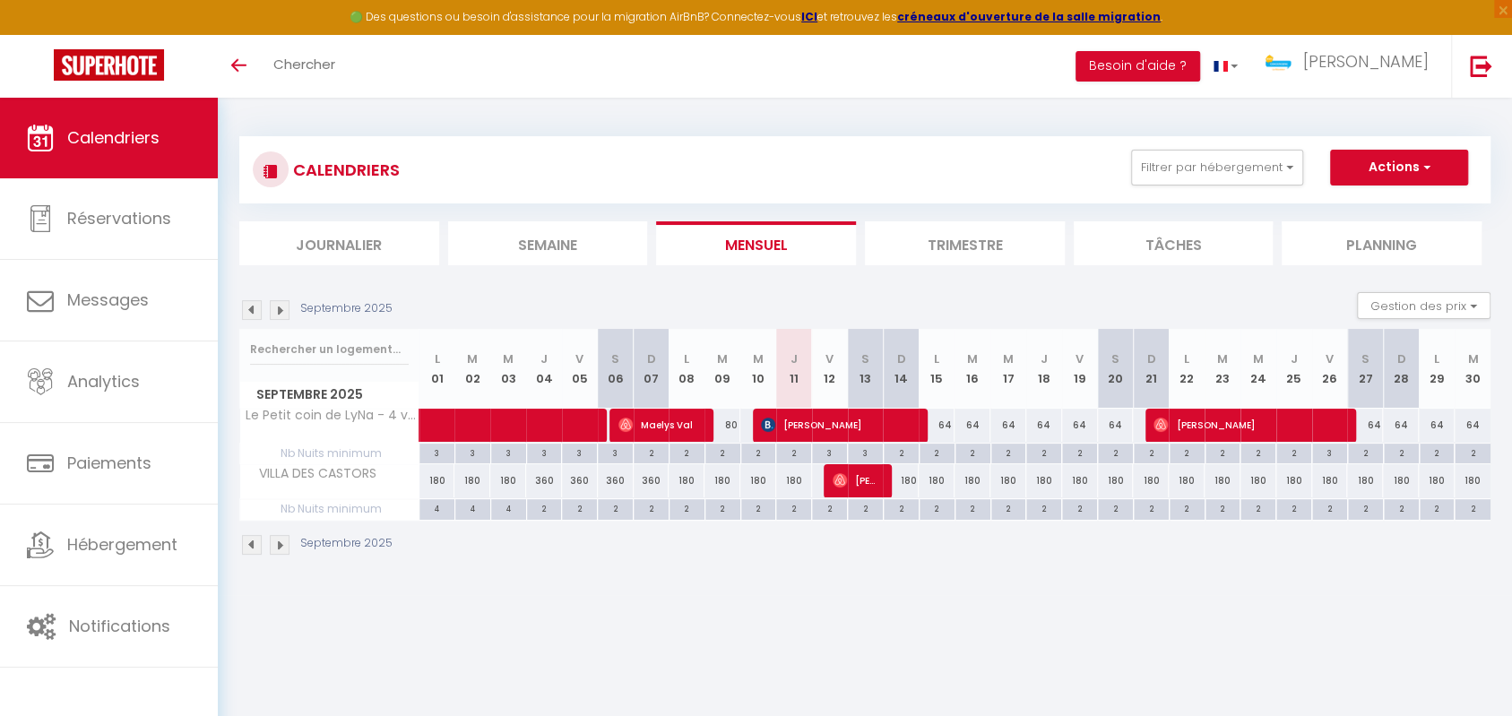
click at [255, 307] on img at bounding box center [252, 310] width 20 height 20
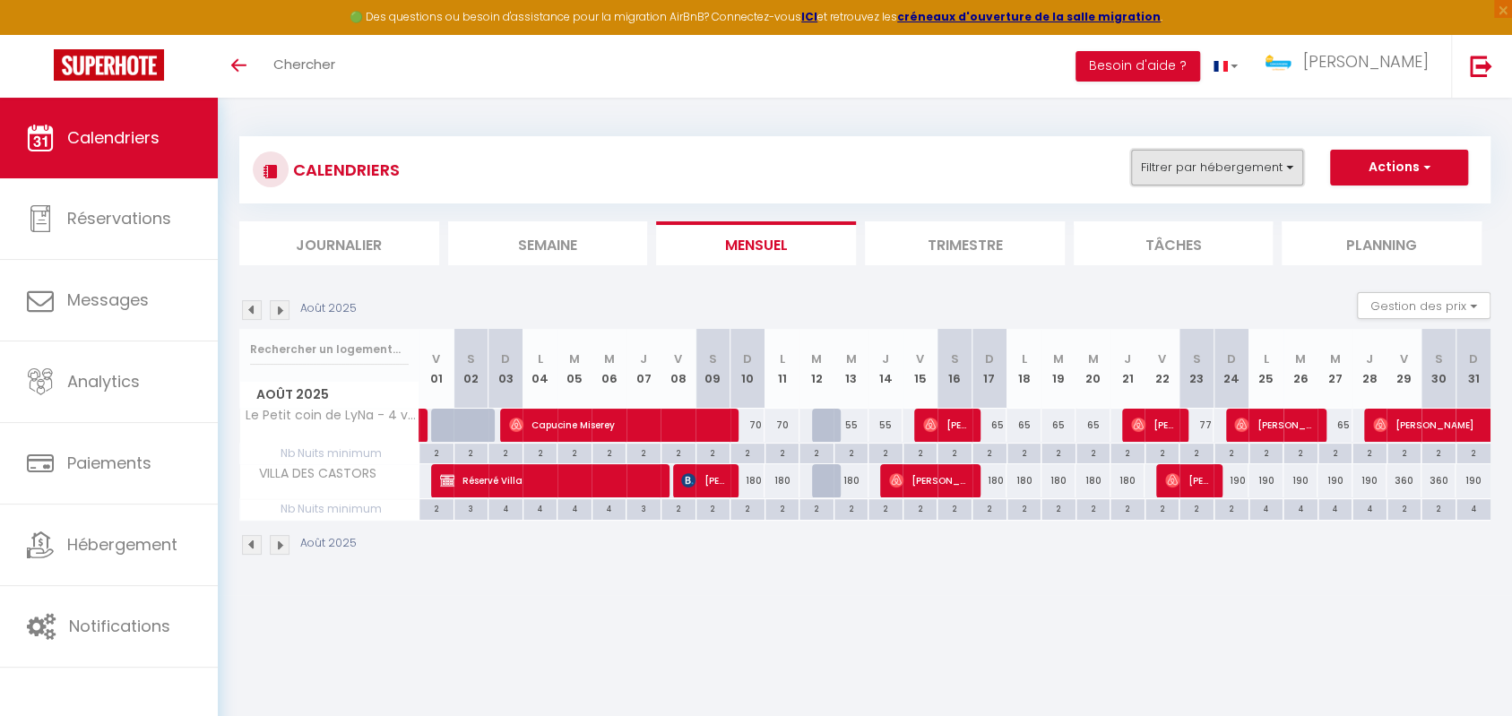
click at [1287, 168] on button "Filtrer par hébergement" at bounding box center [1217, 168] width 172 height 36
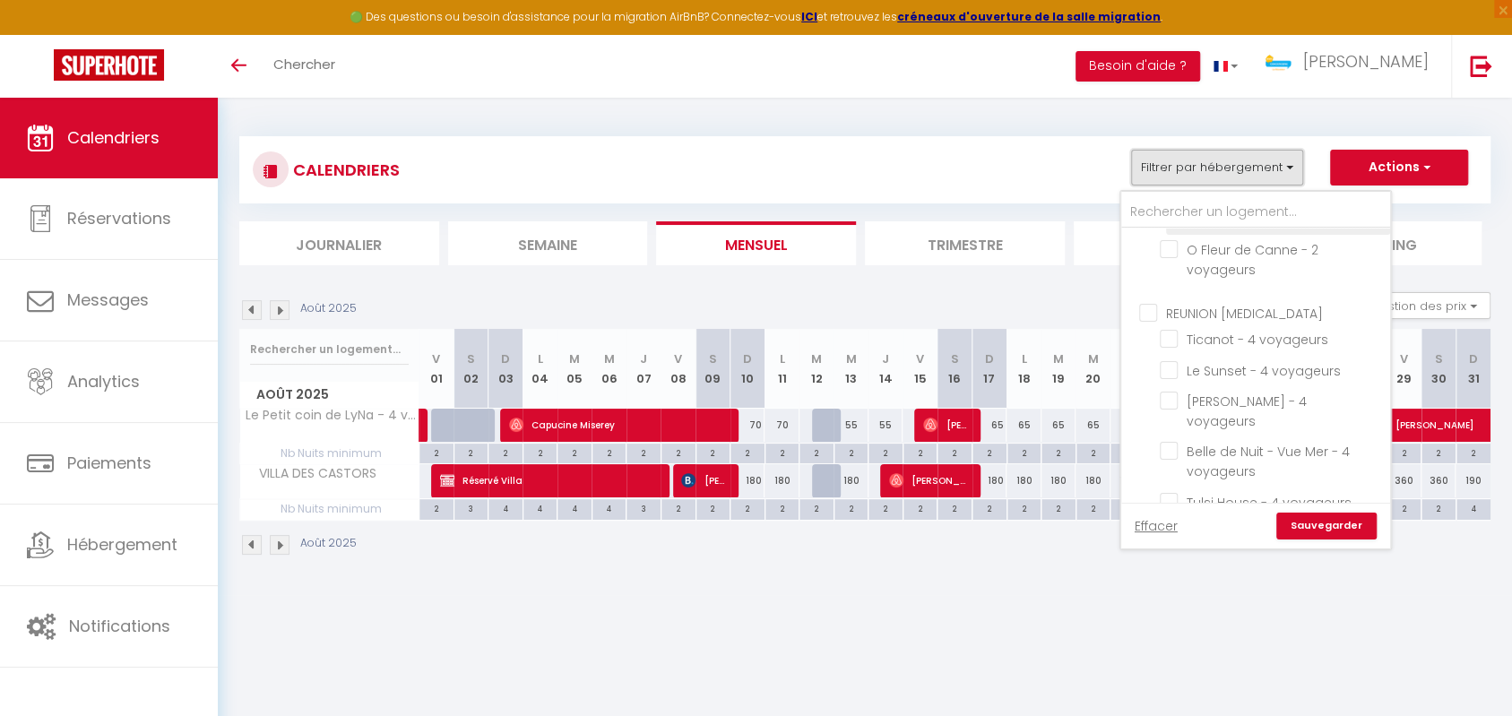
scroll to position [478, 0]
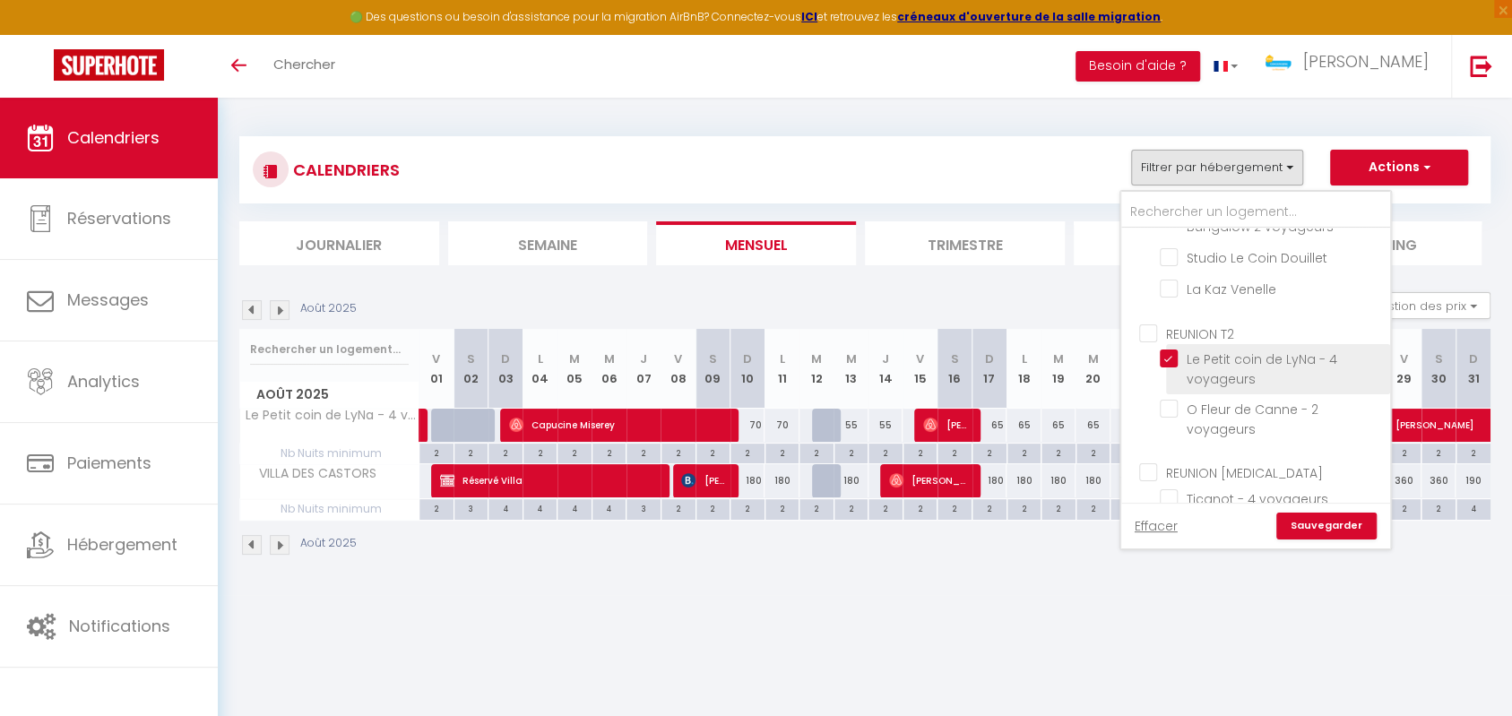
click at [1169, 351] on input "Le Petit coin de LyNa - 4 voyageurs" at bounding box center [1272, 359] width 224 height 18
checkbox input "false"
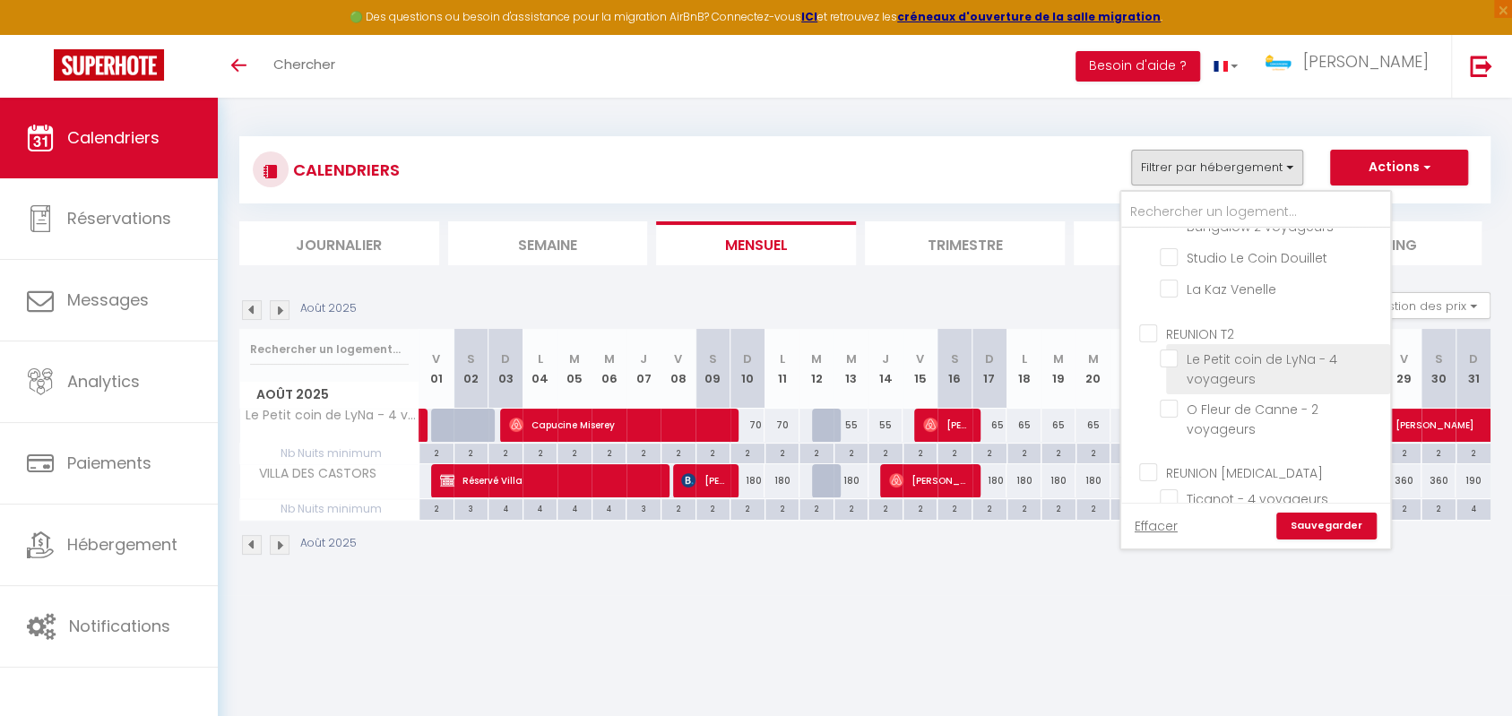
checkbox input "false"
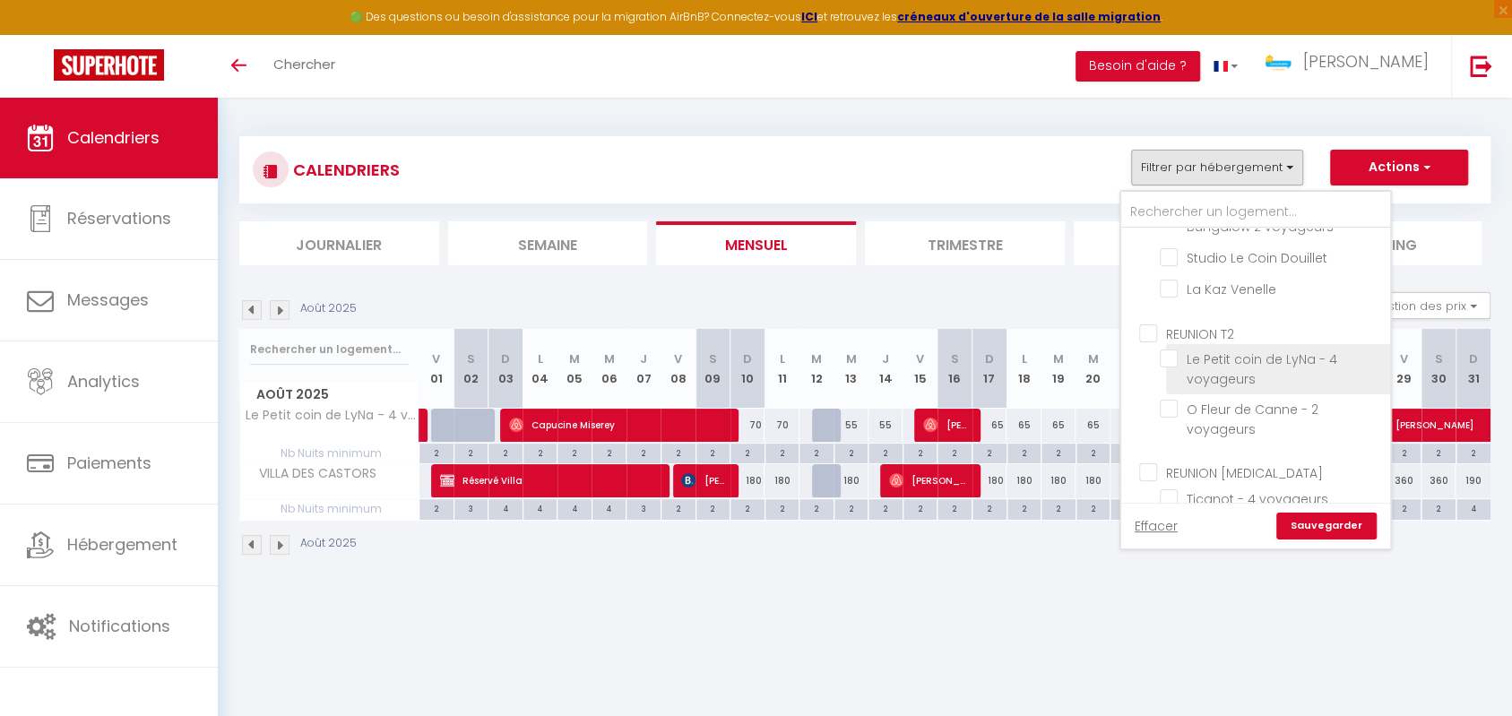
checkbox input "false"
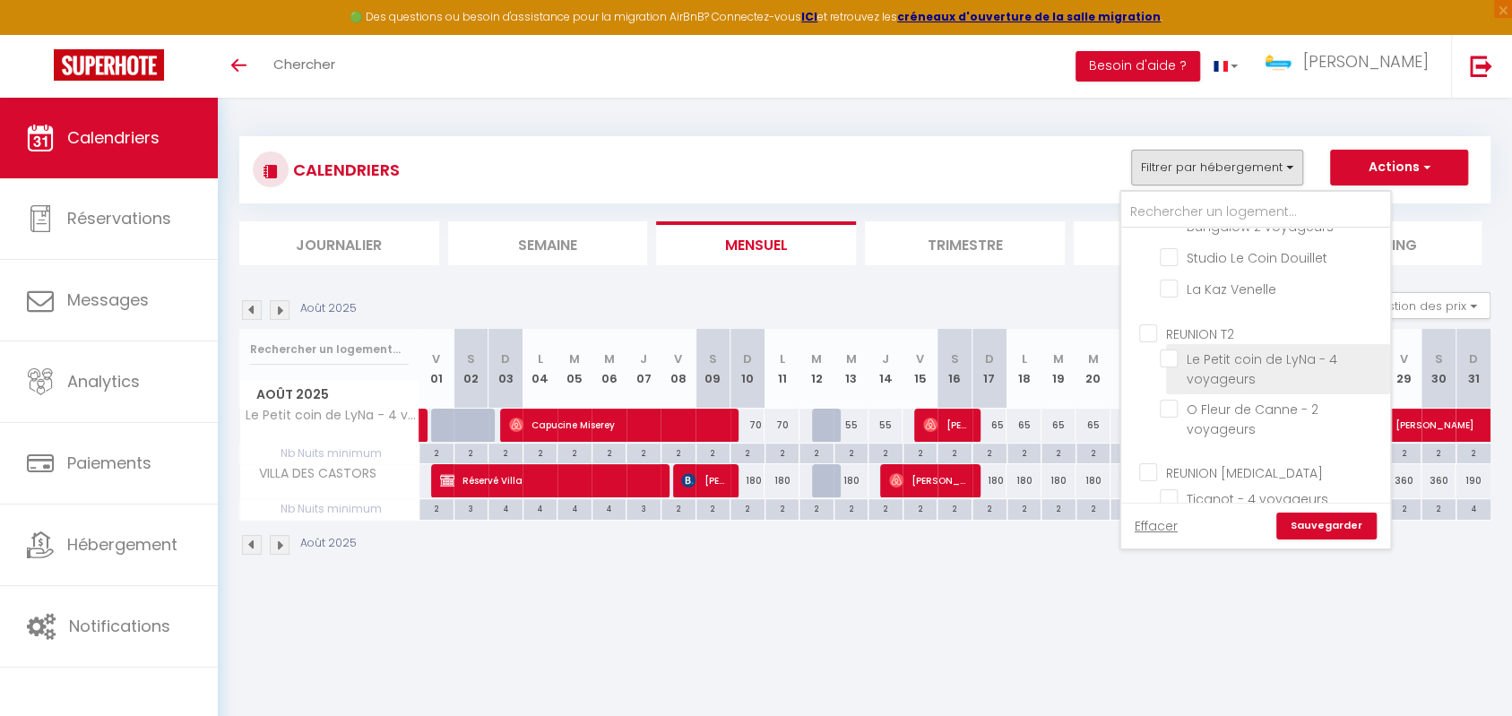
checkbox input "false"
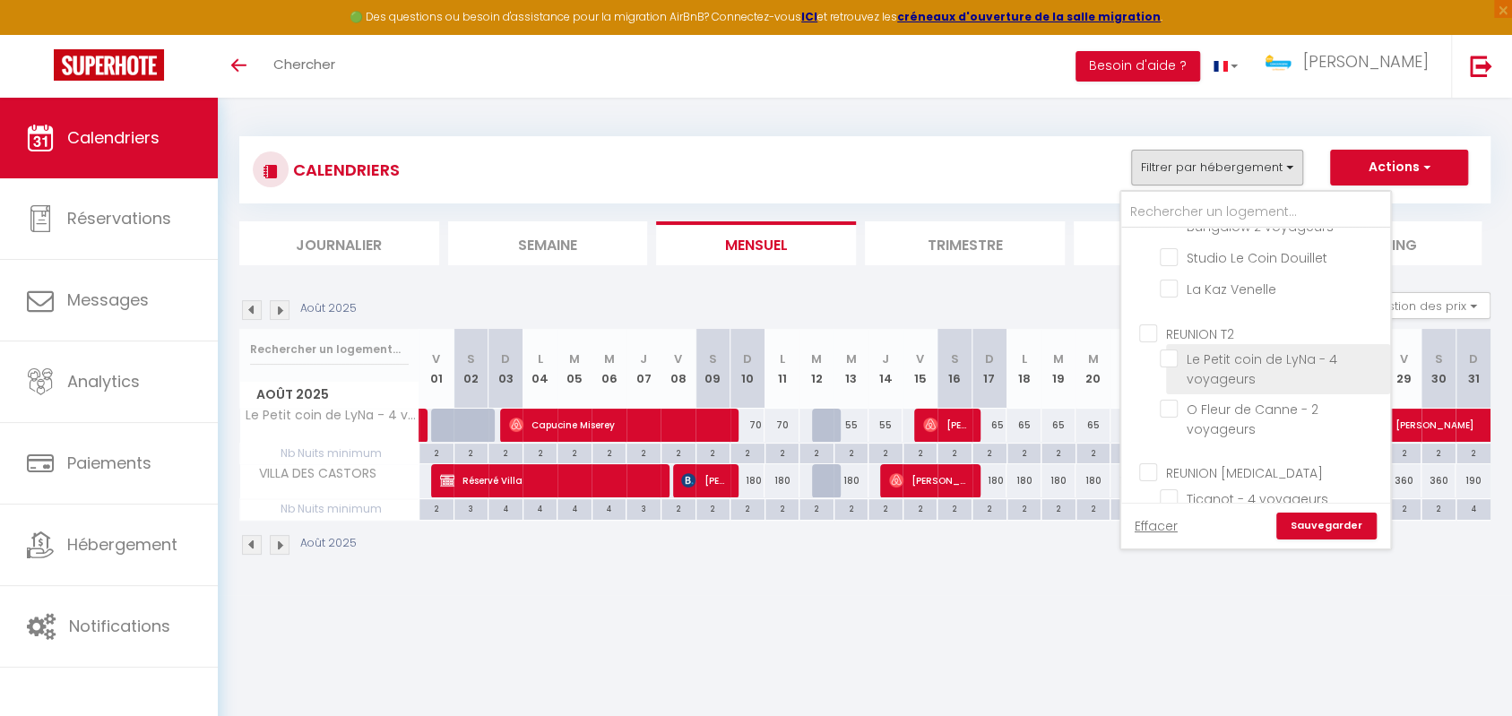
checkbox input "false"
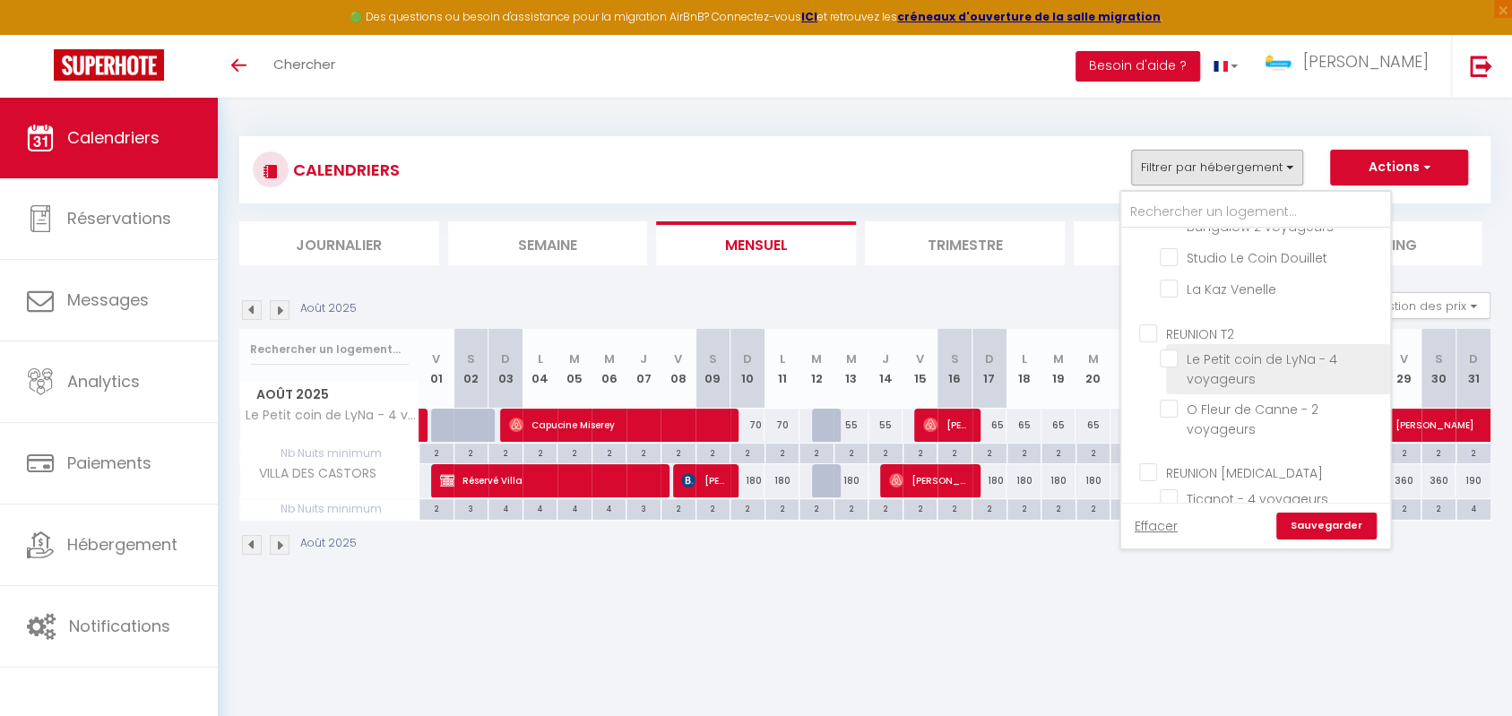
checkbox input "false"
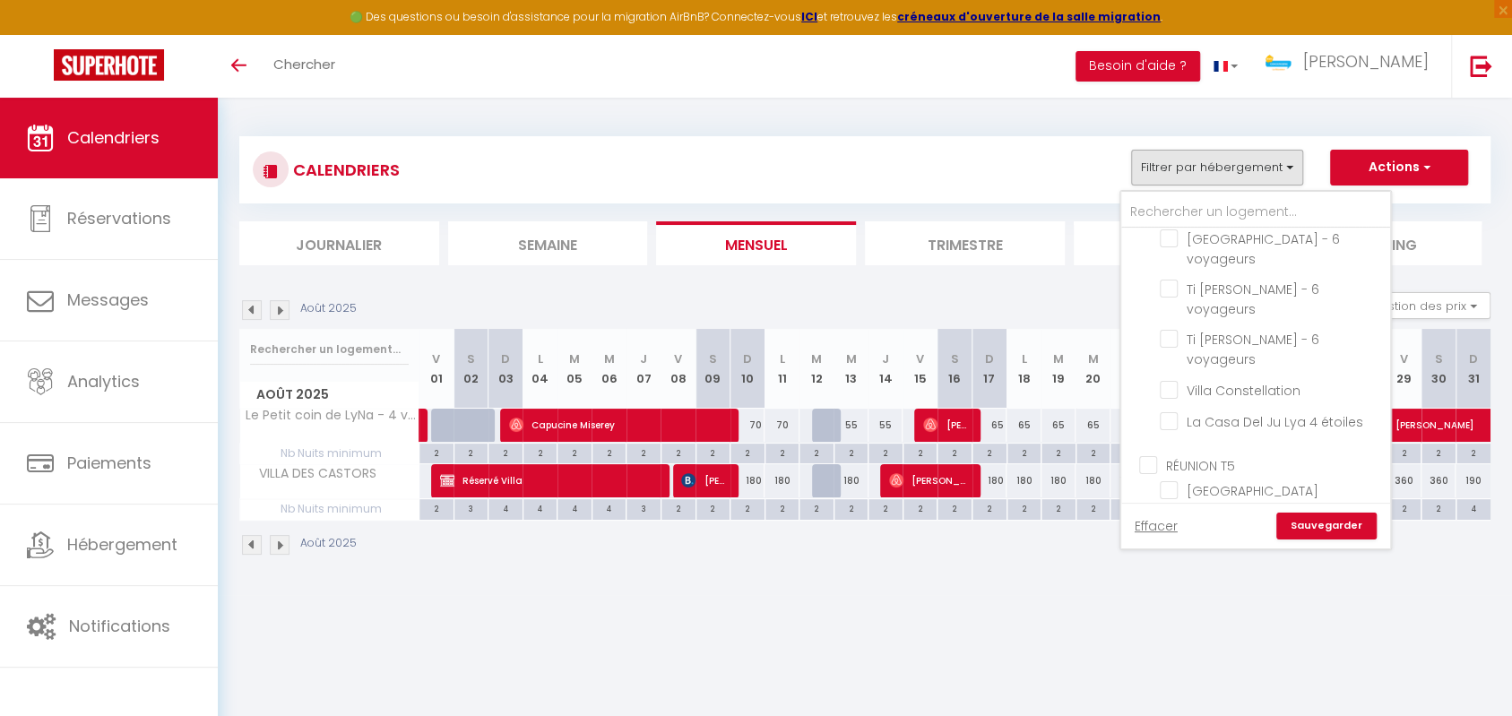
click at [1170, 551] on input "VILLA DES CASTORS" at bounding box center [1272, 560] width 224 height 18
checkbox input "false"
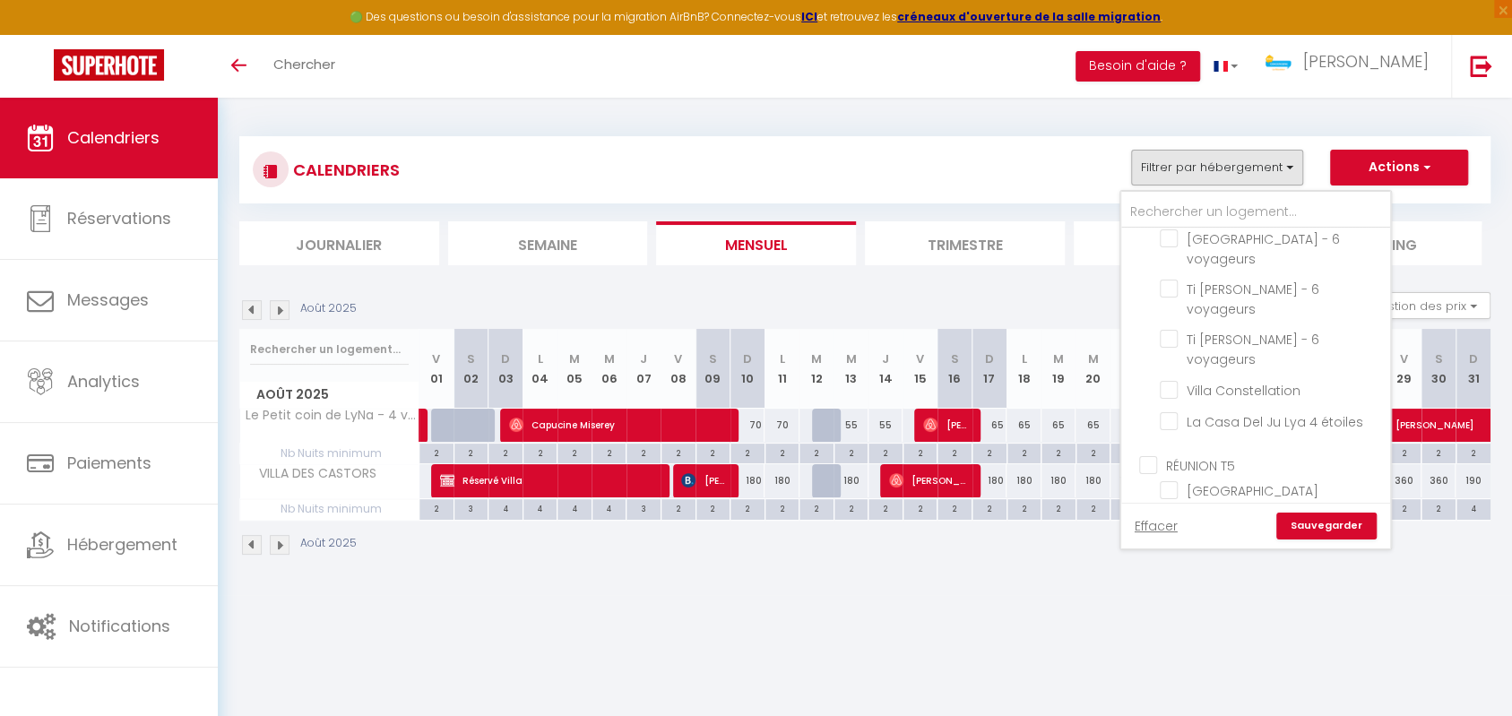
checkbox input "false"
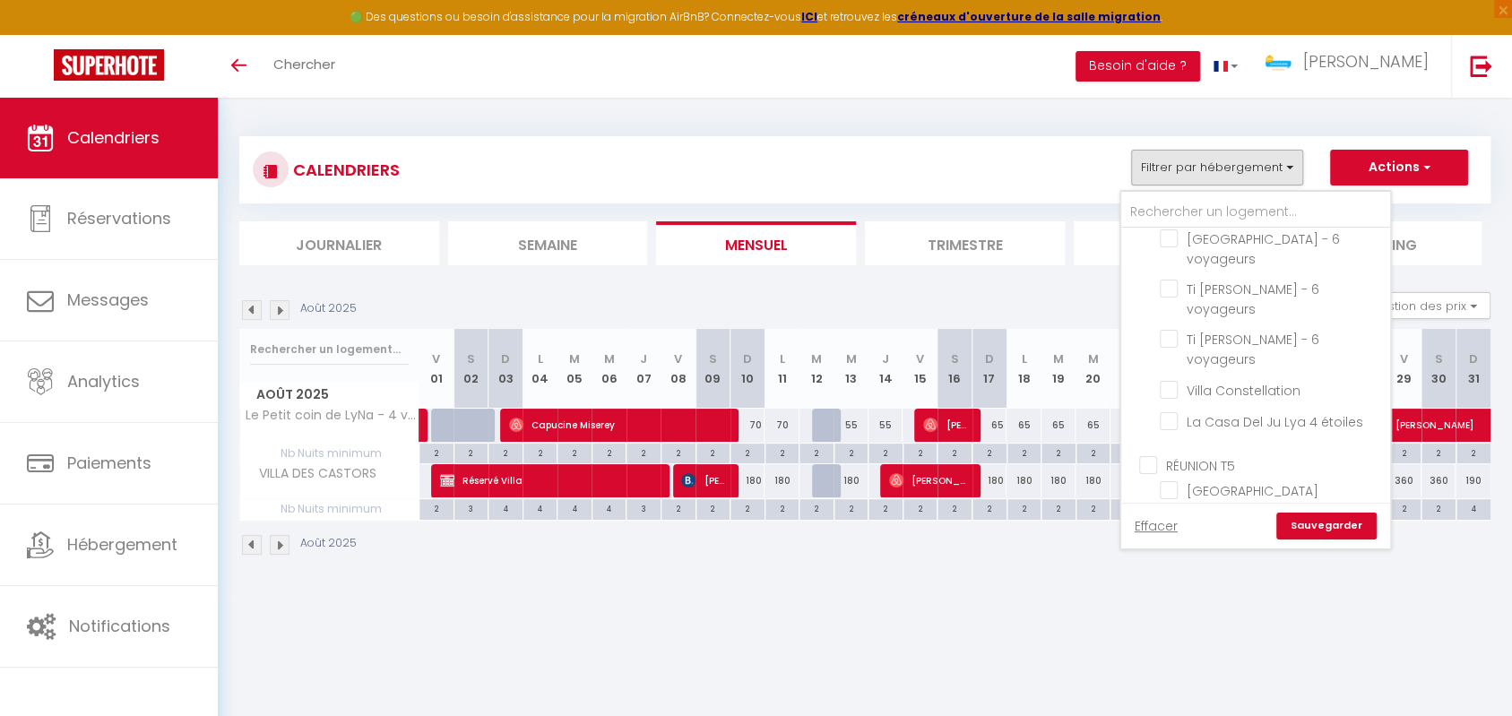
checkbox input "false"
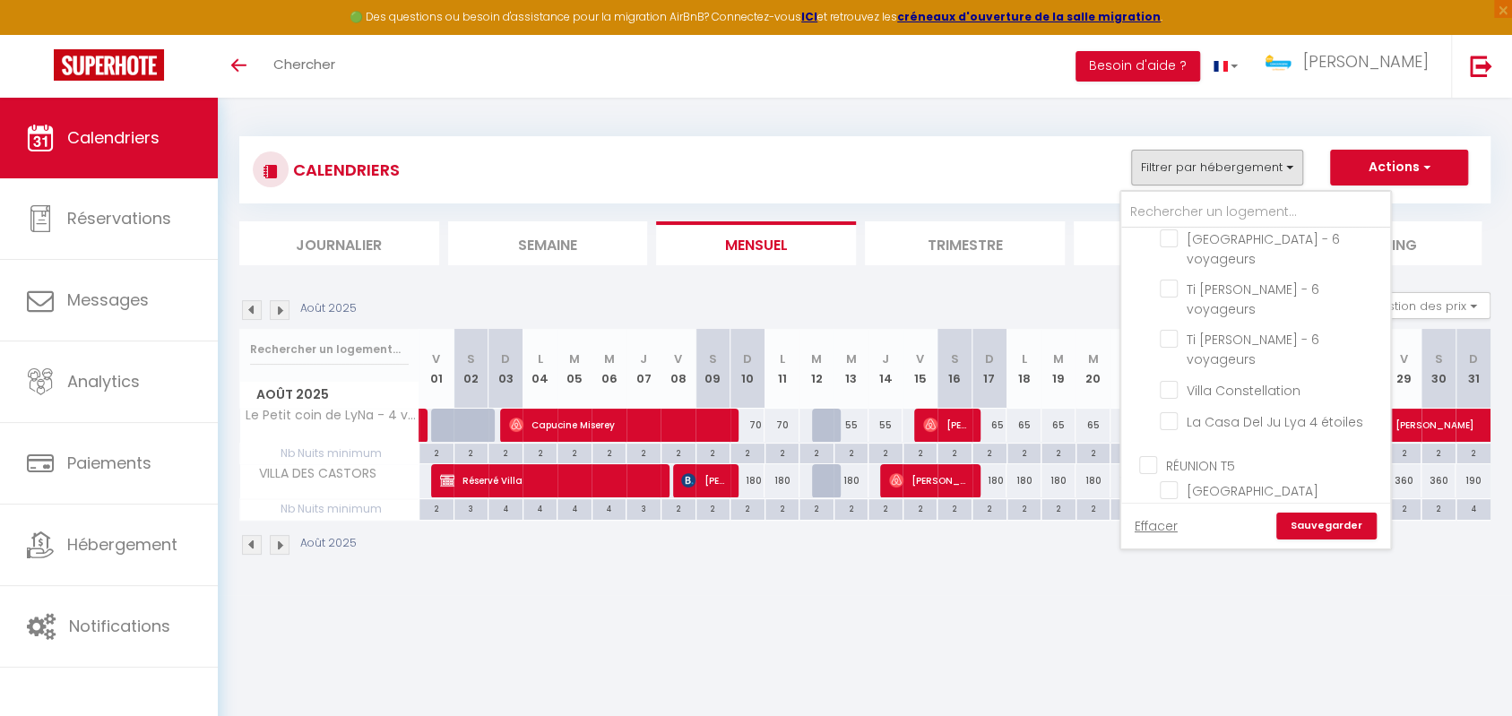
checkbox input "false"
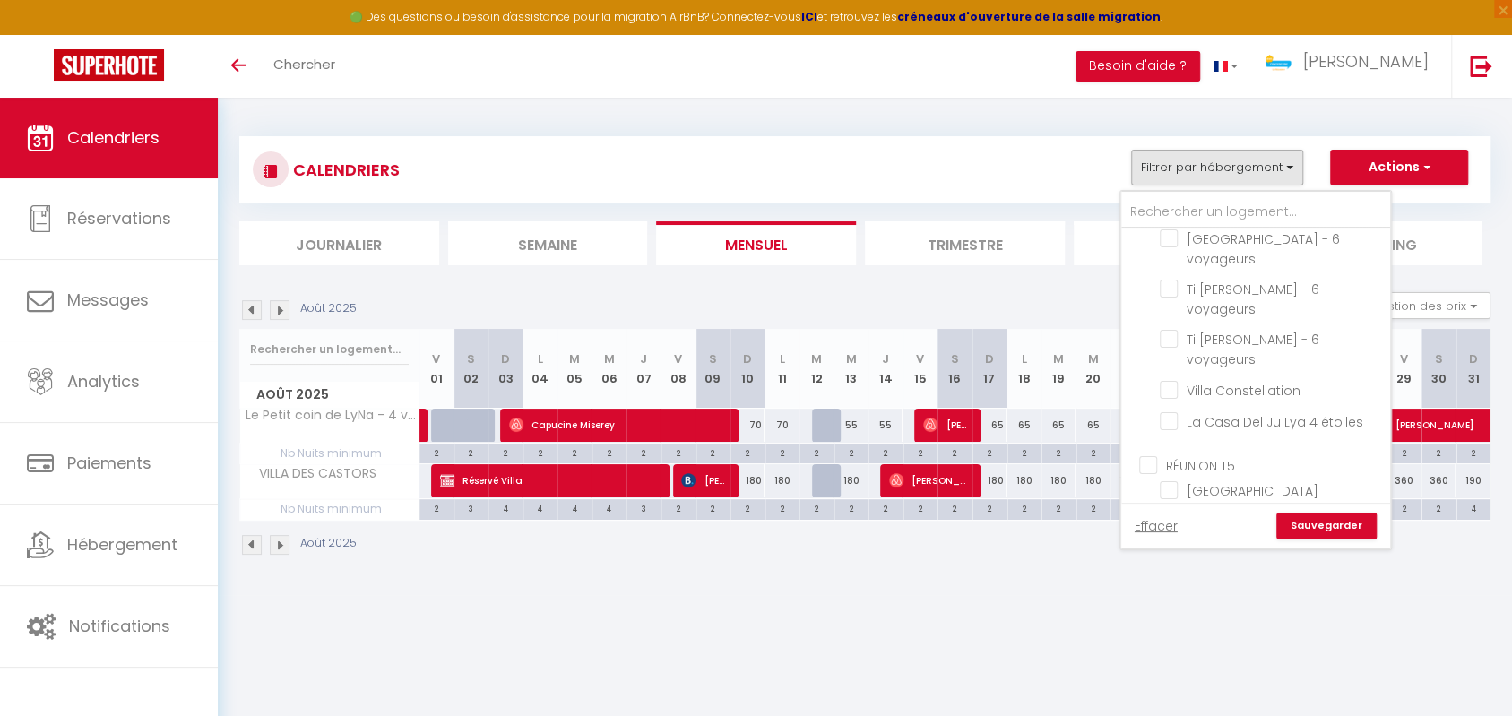
checkbox input "false"
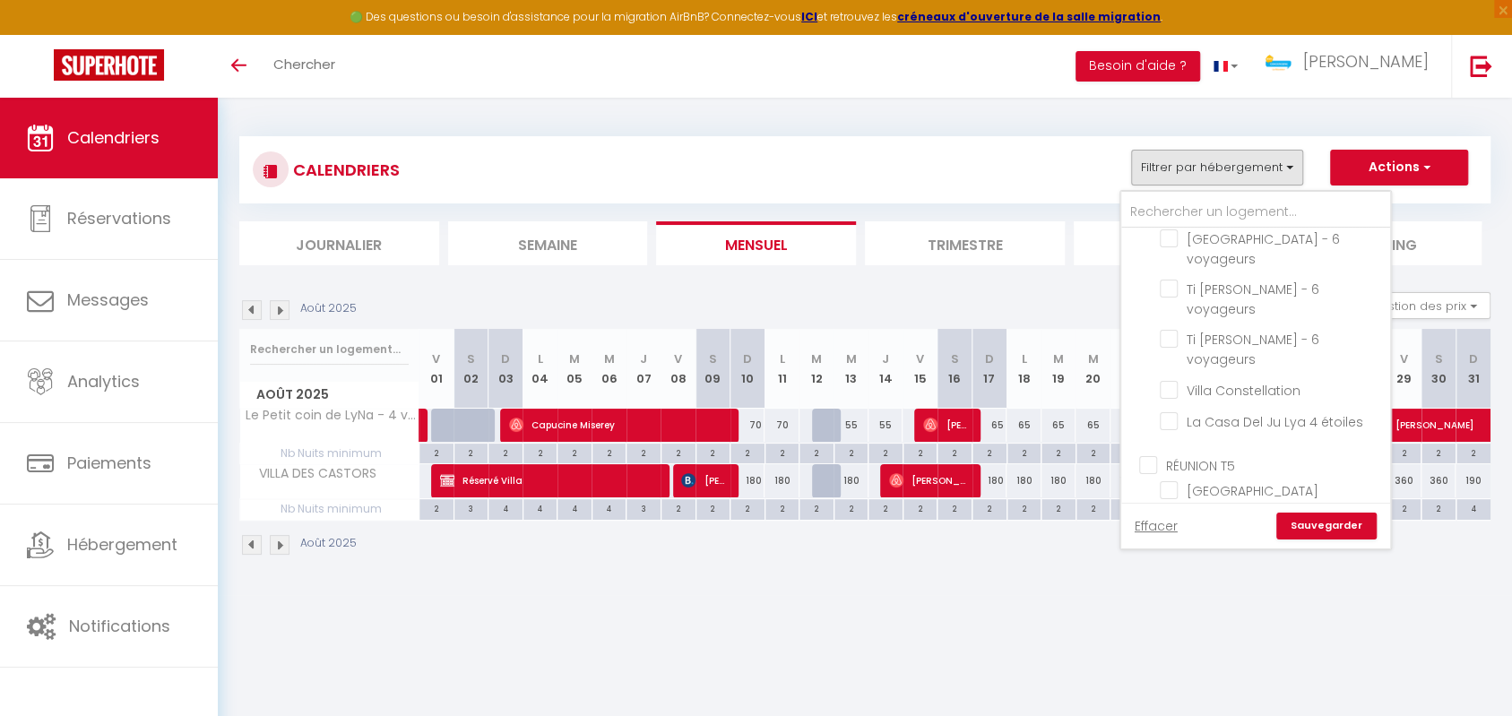
checkbox input "false"
click at [1163, 481] on input "[GEOGRAPHIC_DATA][PERSON_NAME] - 10 voyageurs" at bounding box center [1272, 490] width 224 height 18
checkbox input "true"
checkbox input "false"
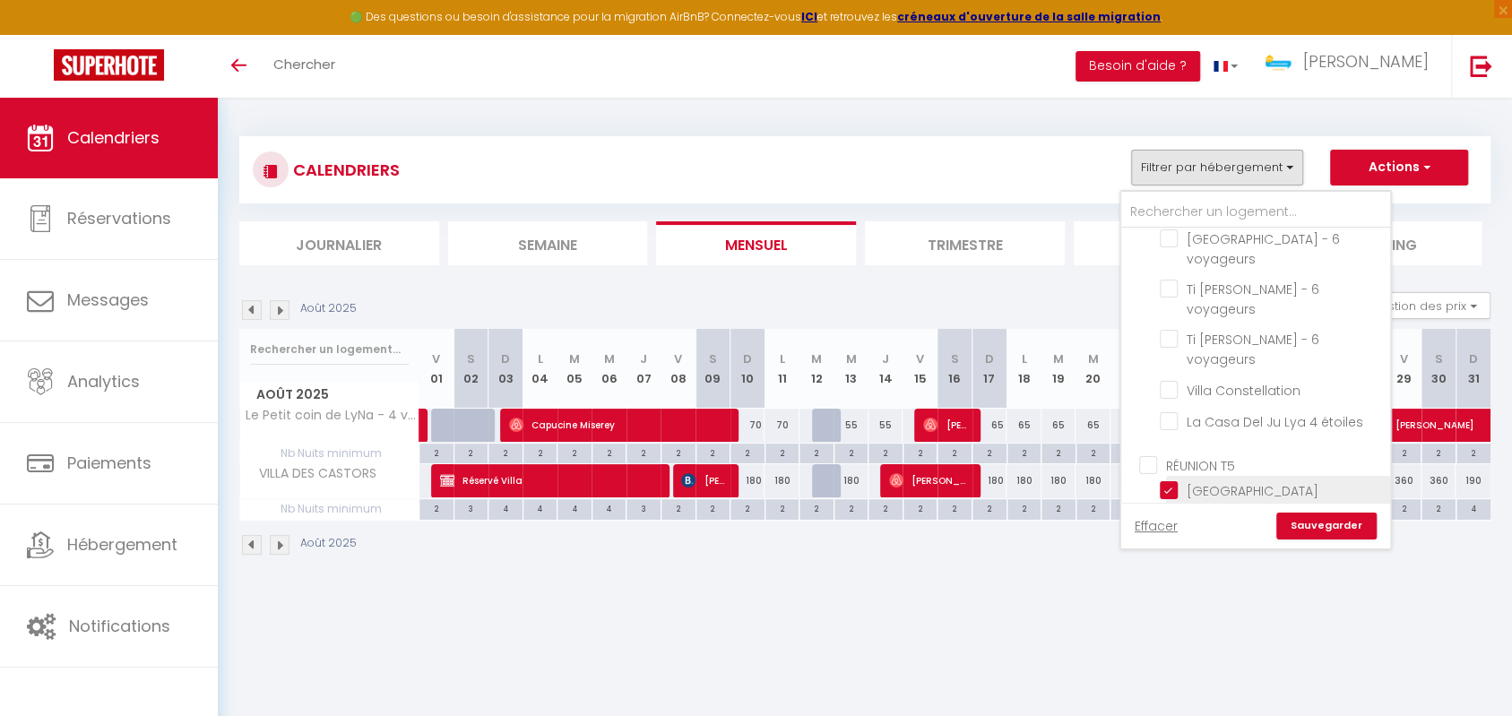
checkbox input "false"
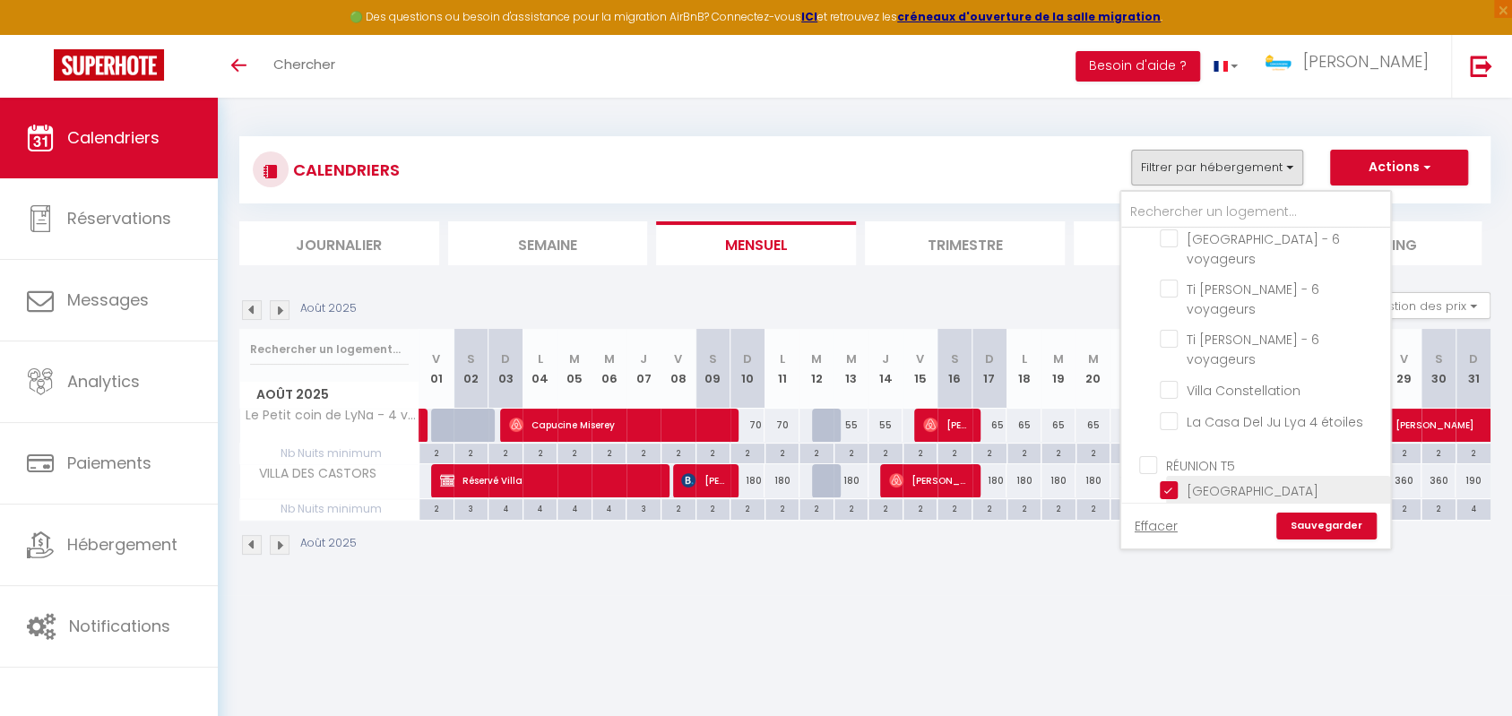
checkbox input "false"
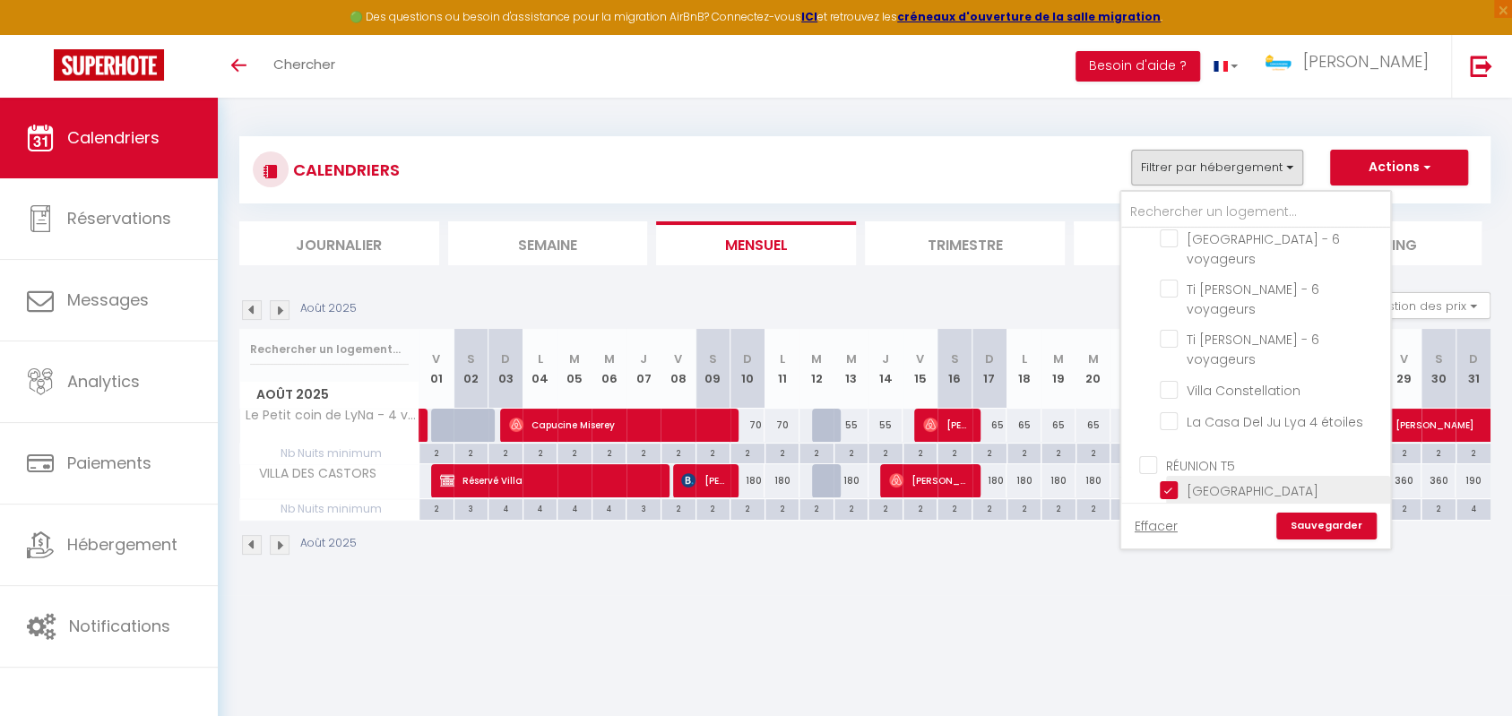
checkbox input "false"
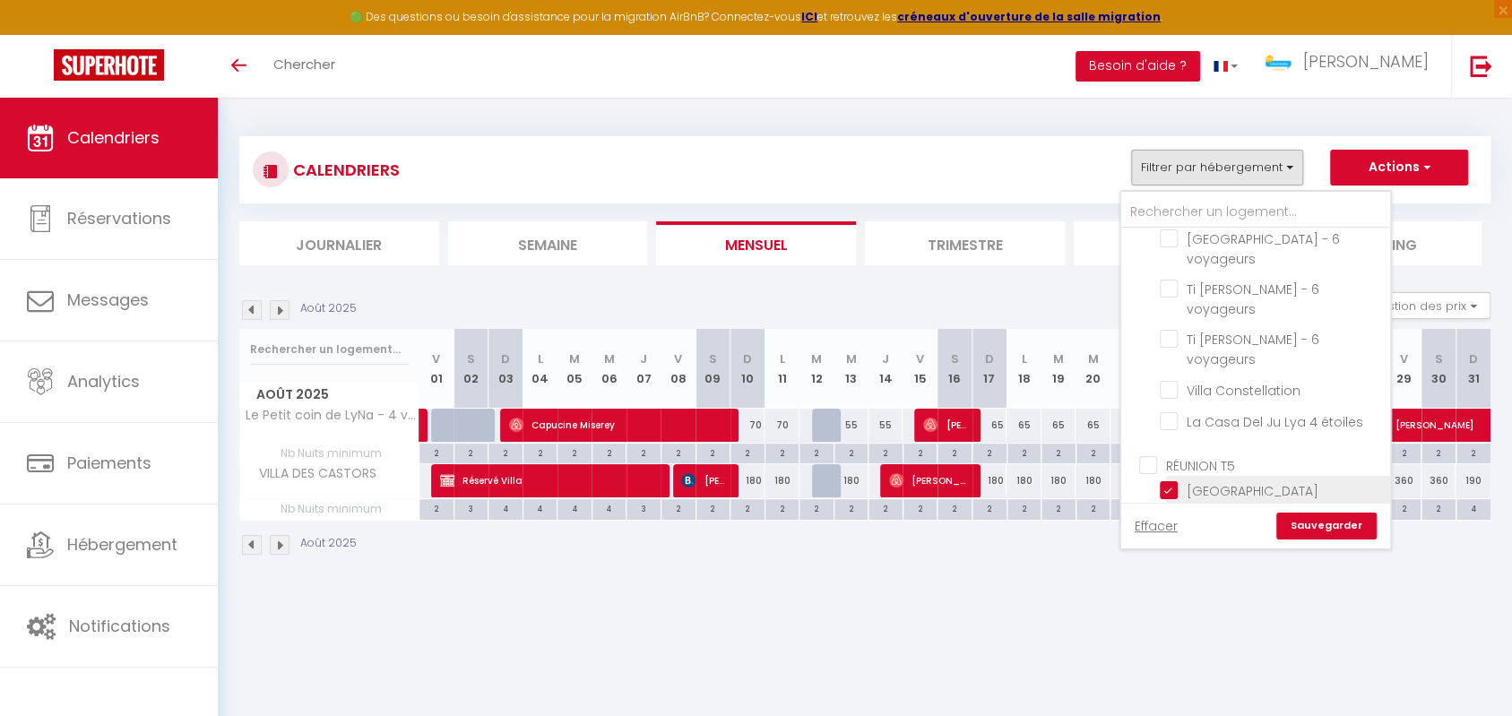
checkbox input "false"
click at [1354, 537] on link "Sauvegarder" at bounding box center [1326, 526] width 100 height 27
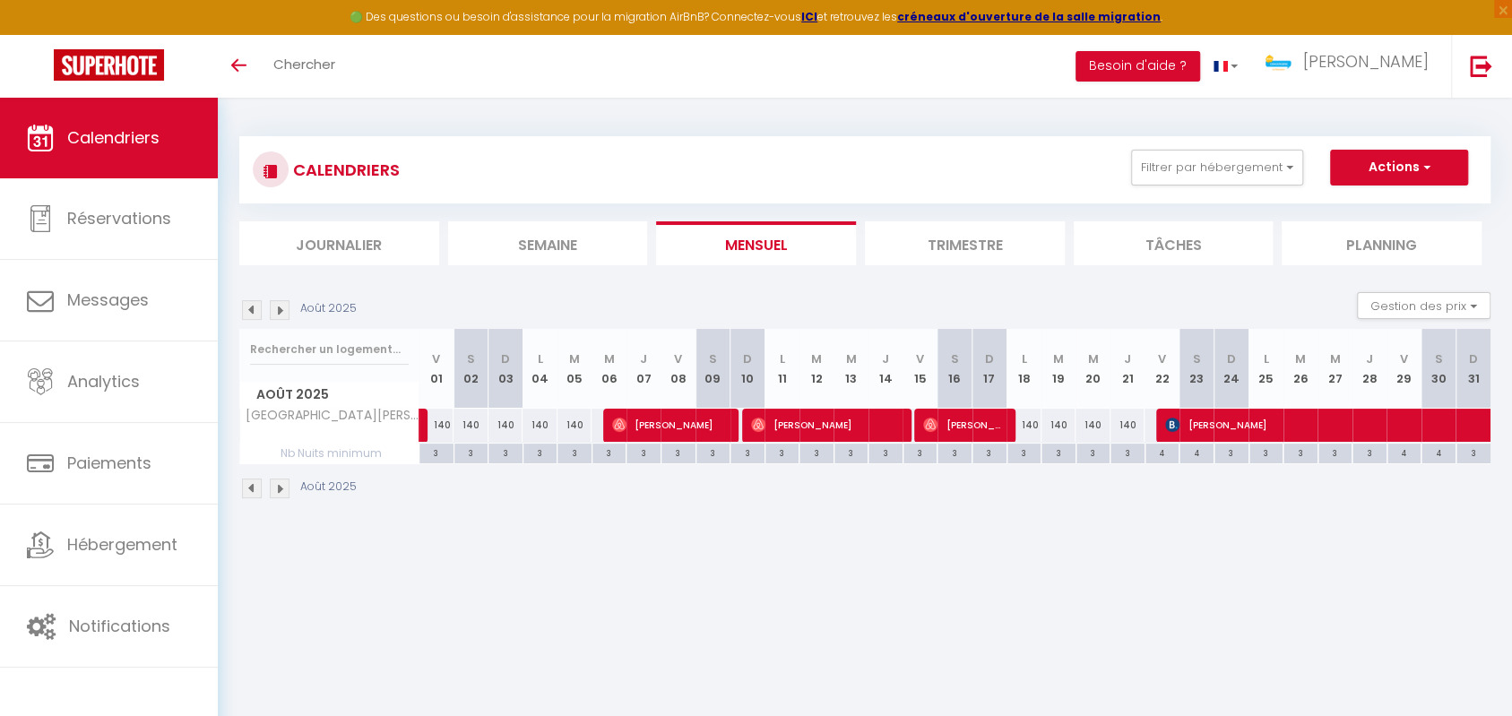
click at [635, 299] on div "Août 2025 Gestion des prix Nb Nuits minimum Règles Disponibilité" at bounding box center [864, 310] width 1251 height 37
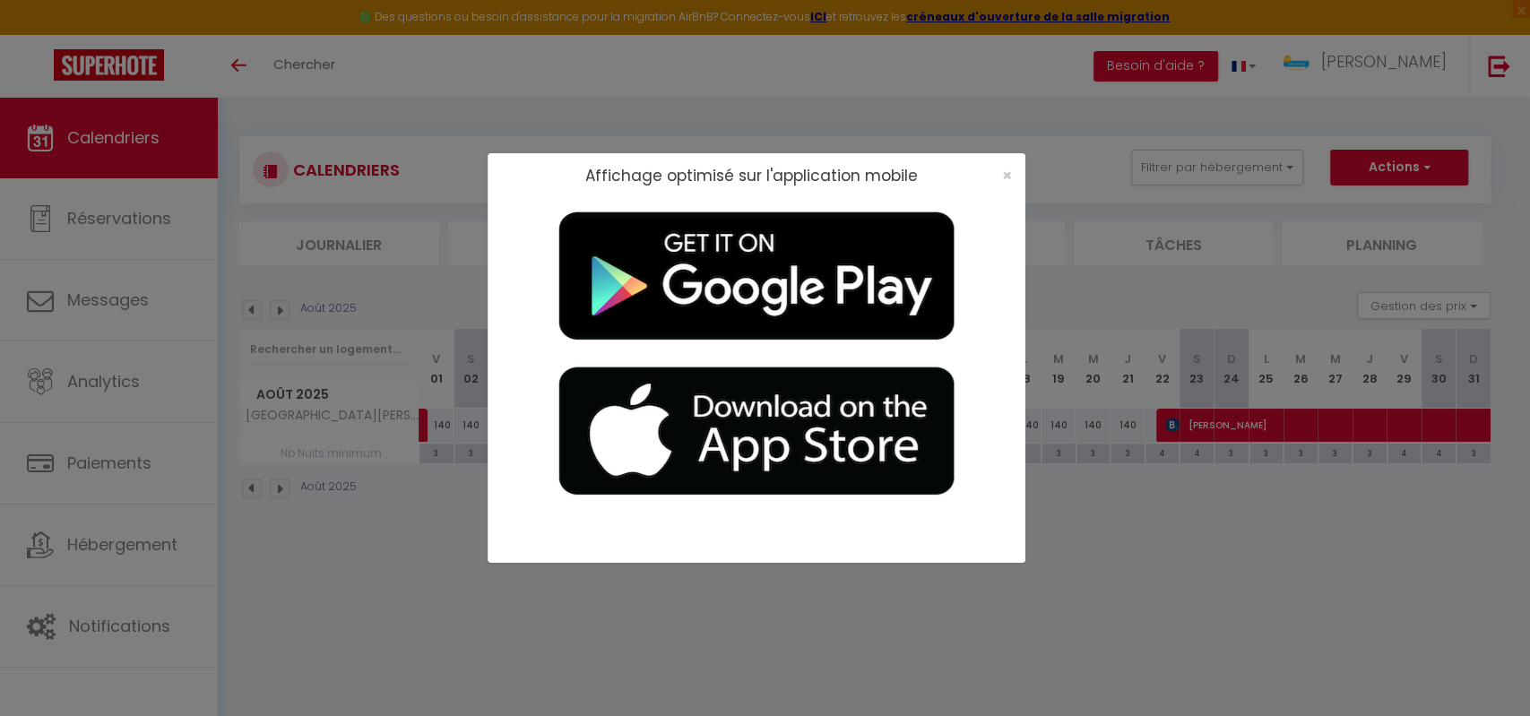
click at [998, 174] on div "×" at bounding box center [1001, 176] width 45 height 18
click at [1006, 174] on span "×" at bounding box center [1007, 175] width 10 height 22
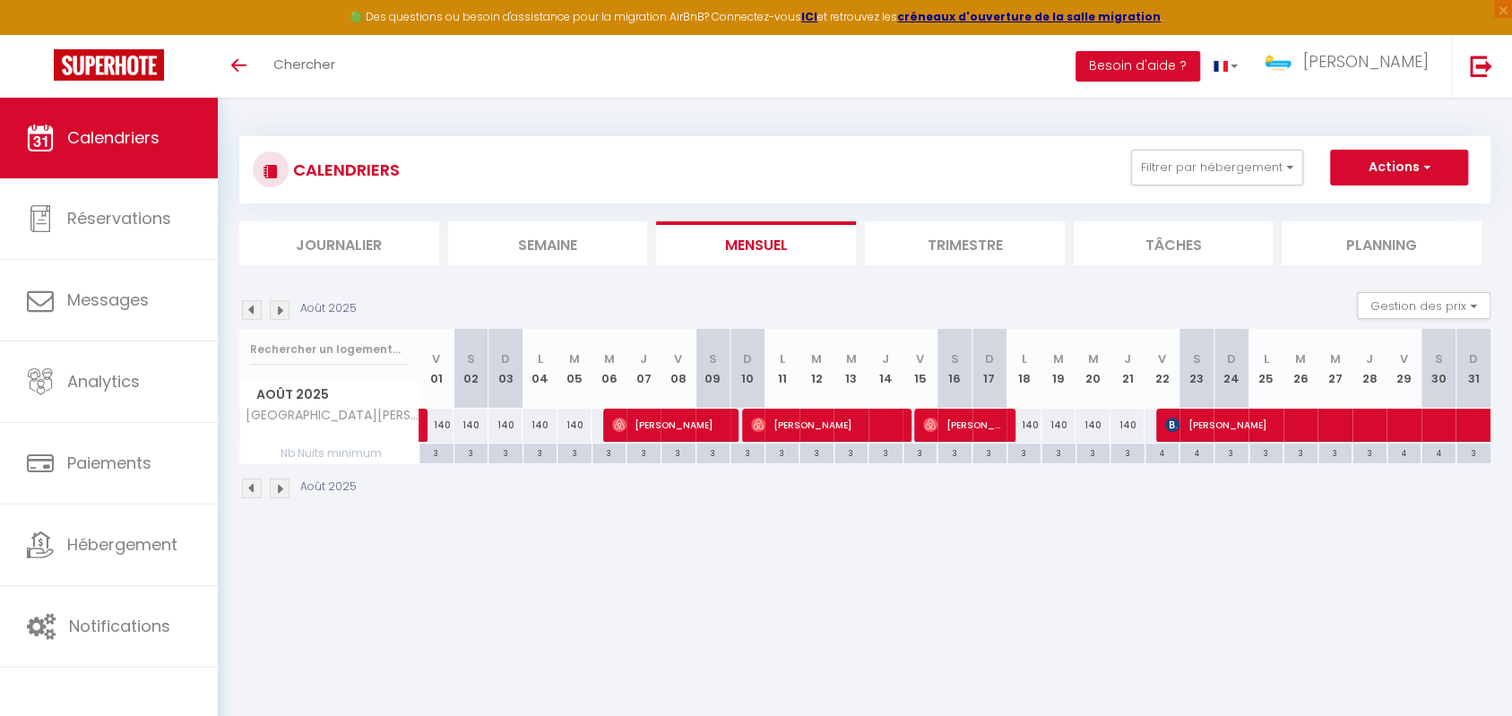
drag, startPoint x: 853, startPoint y: 534, endPoint x: 945, endPoint y: 440, distance: 131.2
click at [853, 534] on div "CALENDRIERS Filtrer par hébergement BELFORT T5 Appartement duplex hyper centre …" at bounding box center [865, 318] width 1294 height 441
click at [1253, 192] on div "CALENDRIERS Filtrer par hébergement BELFORT T5 Appartement duplex hyper centre …" at bounding box center [864, 169] width 1251 height 67
click at [1267, 170] on button "Filtrer par hébergement" at bounding box center [1217, 168] width 172 height 36
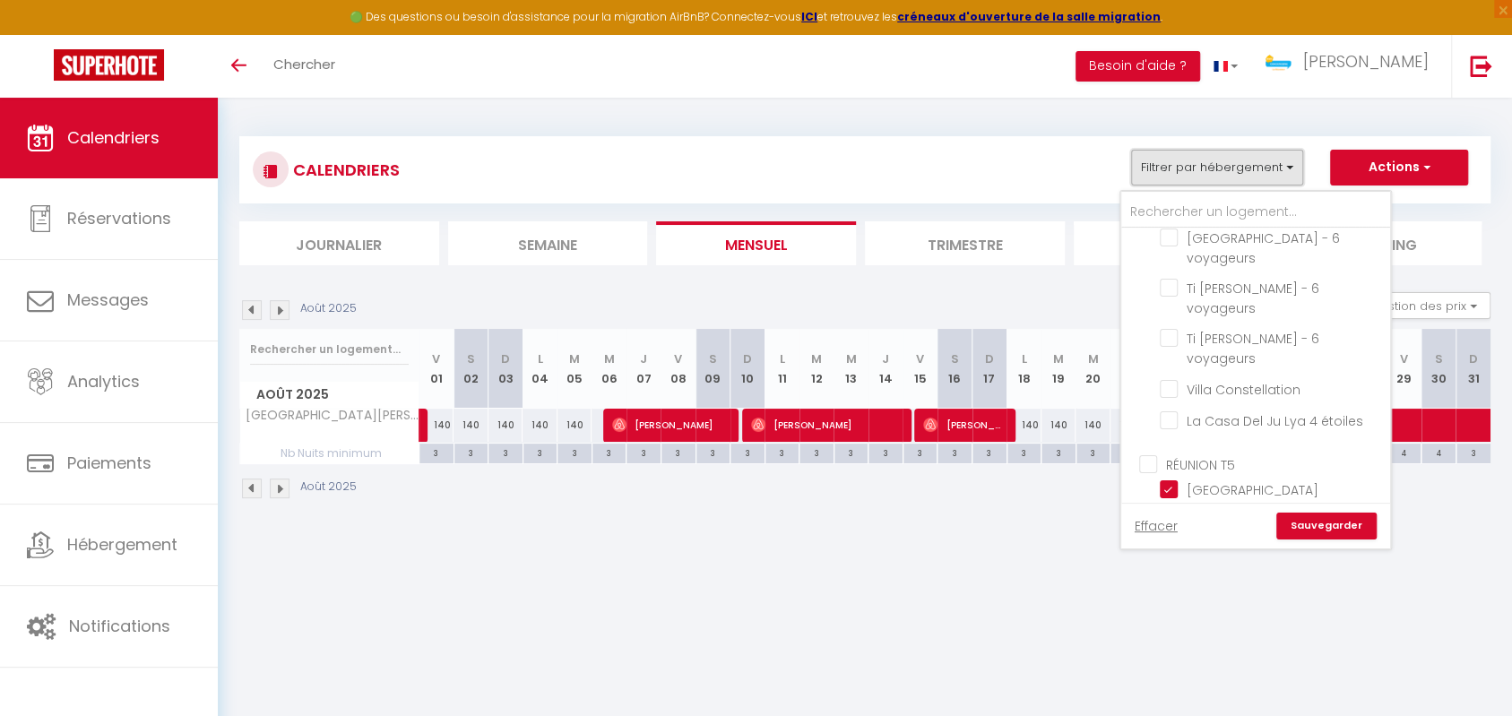
scroll to position [1222, 0]
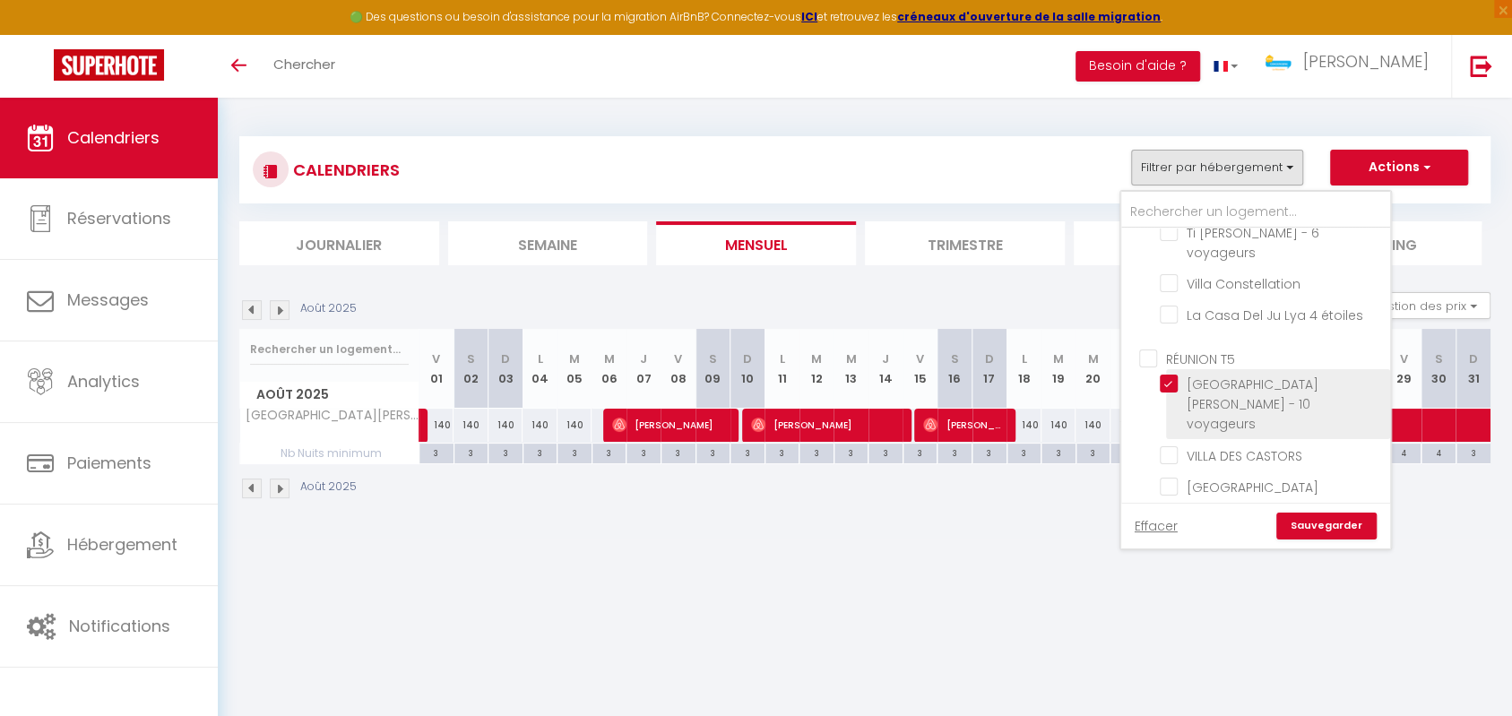
click at [1171, 375] on input "[GEOGRAPHIC_DATA][PERSON_NAME] - 10 voyageurs" at bounding box center [1272, 384] width 224 height 18
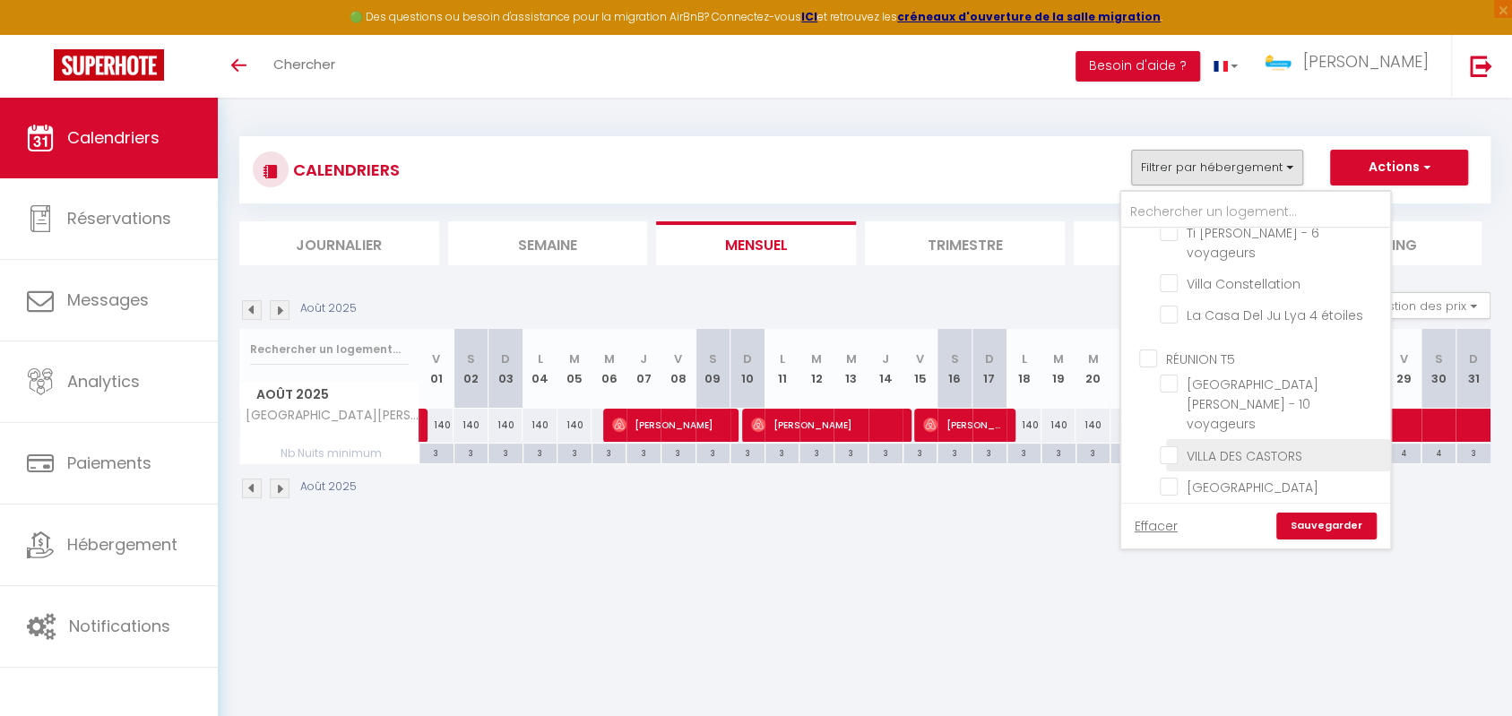
click at [1174, 445] on input "VILLA DES CASTORS" at bounding box center [1272, 454] width 224 height 18
click at [1305, 520] on link "Sauvegarder" at bounding box center [1326, 526] width 100 height 27
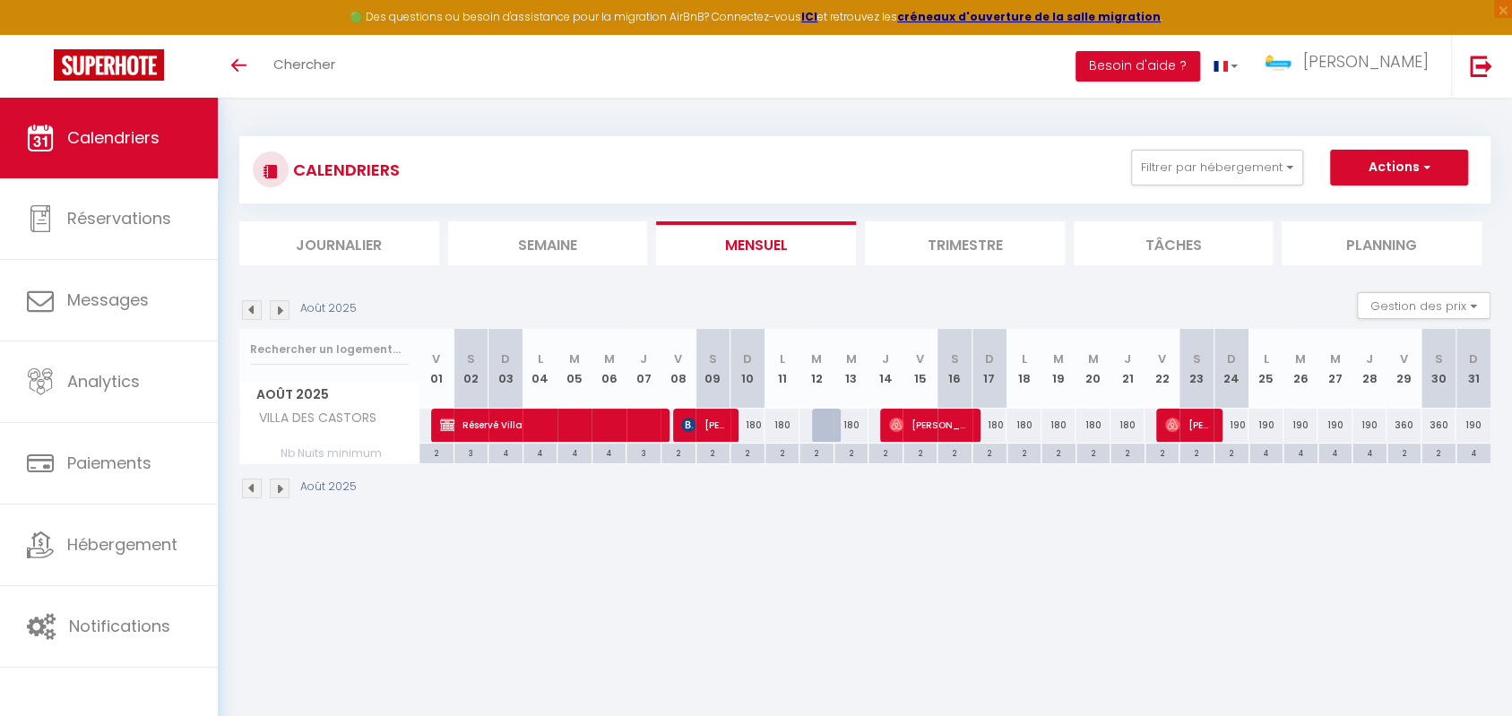
drag, startPoint x: 772, startPoint y: 430, endPoint x: 784, endPoint y: 428, distance: 12.7
click at [784, 428] on div "180" at bounding box center [781, 425] width 35 height 33
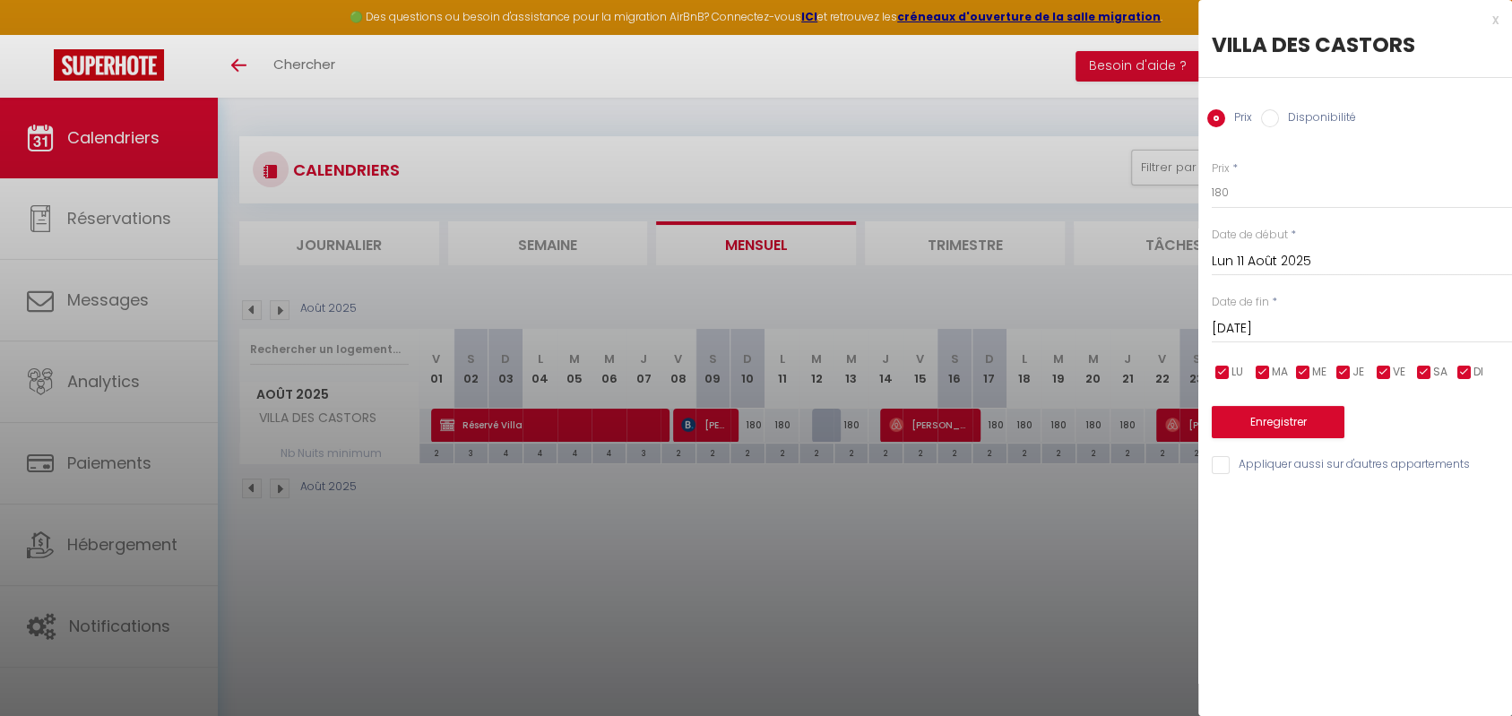
click at [793, 515] on div at bounding box center [756, 358] width 1512 height 716
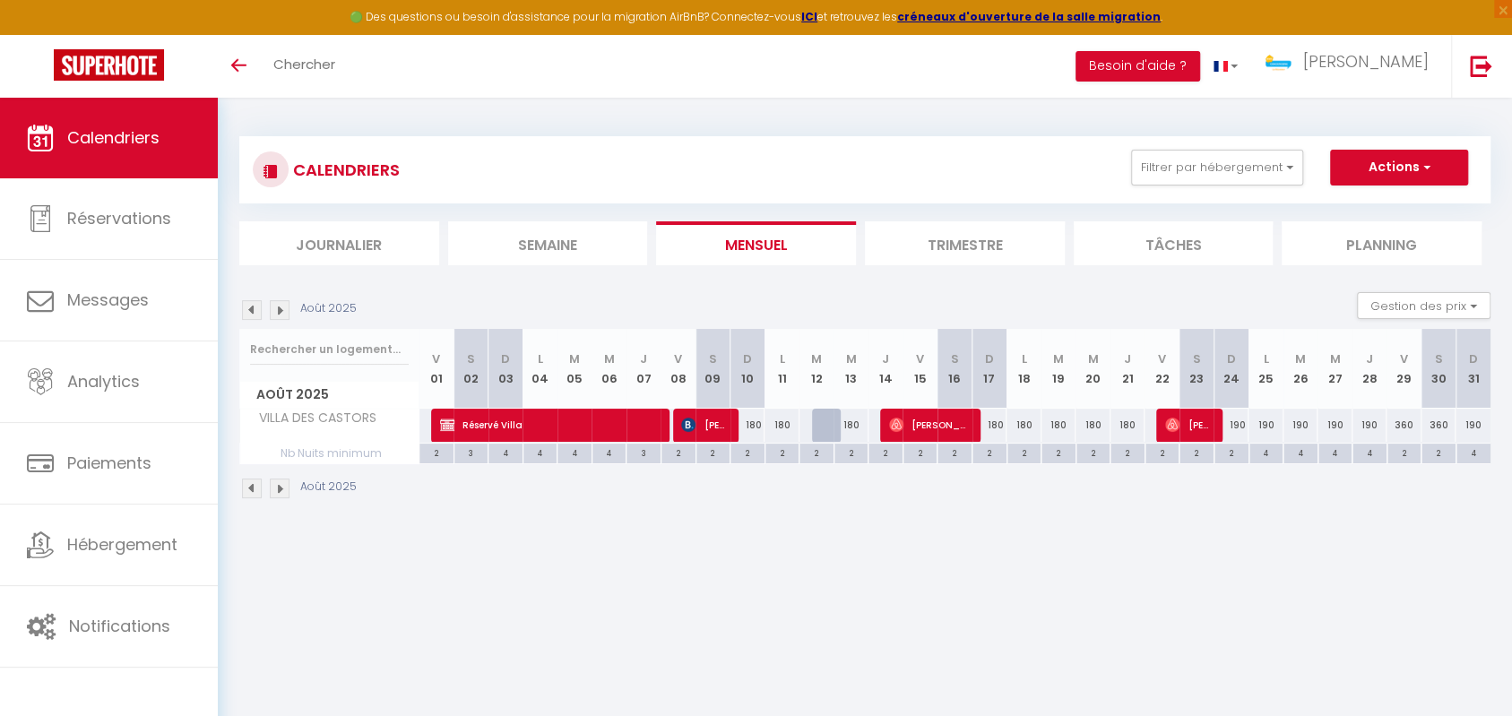
drag, startPoint x: 1015, startPoint y: 430, endPoint x: 1027, endPoint y: 429, distance: 11.7
click at [1027, 429] on div "180" at bounding box center [1023, 425] width 35 height 33
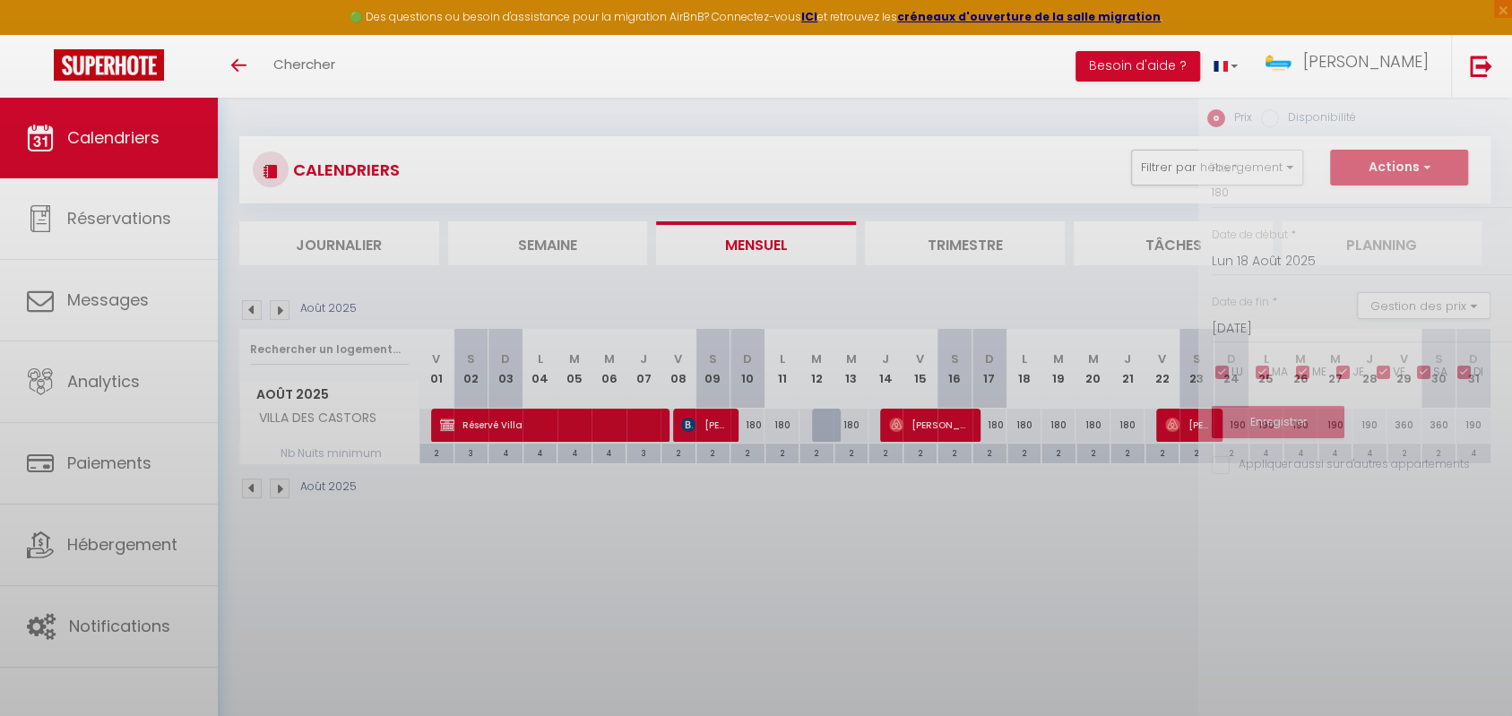
click at [1213, 542] on div at bounding box center [756, 358] width 1512 height 716
